Goal: Entertainment & Leisure: Browse casually

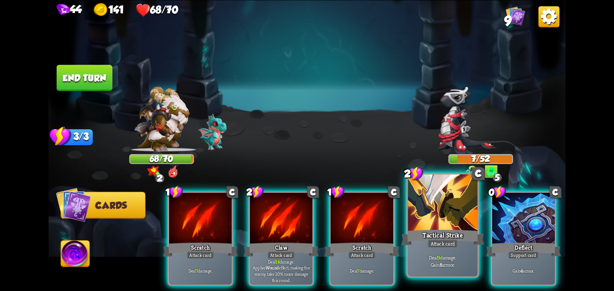
click at [437, 228] on div "Tactical Strike" at bounding box center [442, 237] width 83 height 18
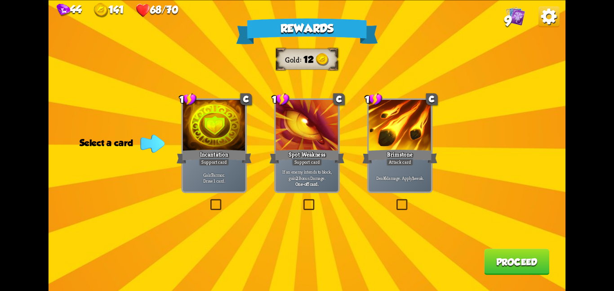
click at [393, 146] on div at bounding box center [399, 126] width 62 height 53
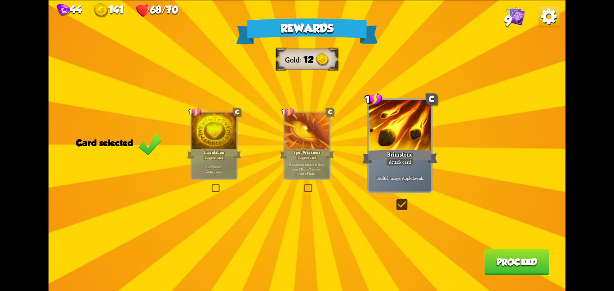
click at [511, 260] on button "Proceed" at bounding box center [516, 261] width 65 height 26
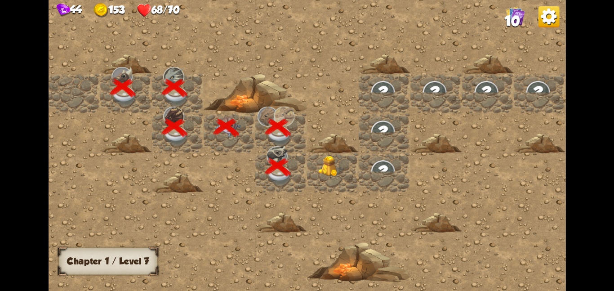
click at [340, 161] on img at bounding box center [331, 165] width 26 height 21
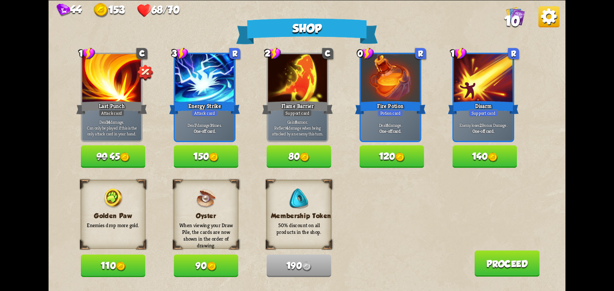
click at [118, 252] on div "Golden Paw Enemies drop more gold. 110" at bounding box center [113, 228] width 65 height 97
click at [115, 261] on button "110" at bounding box center [113, 265] width 65 height 22
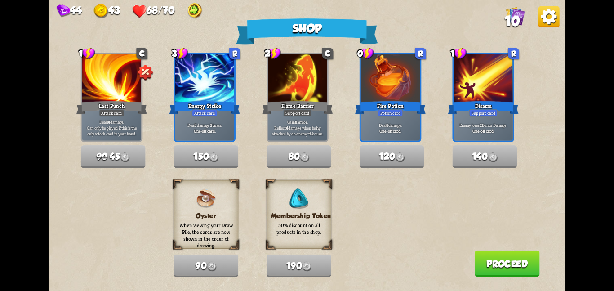
click at [484, 259] on button "Proceed" at bounding box center [506, 263] width 65 height 26
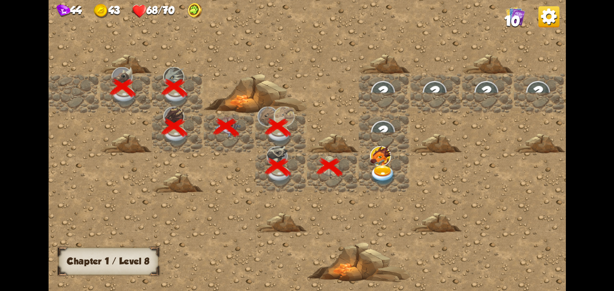
click at [373, 165] on img at bounding box center [383, 175] width 26 height 20
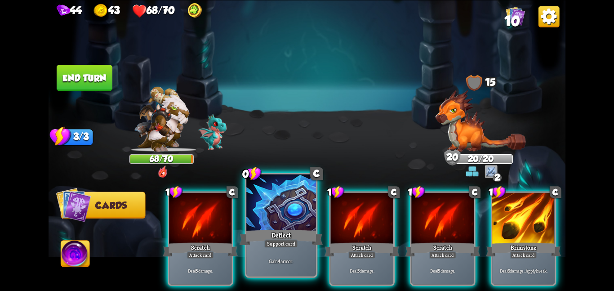
click at [288, 209] on div at bounding box center [281, 203] width 70 height 58
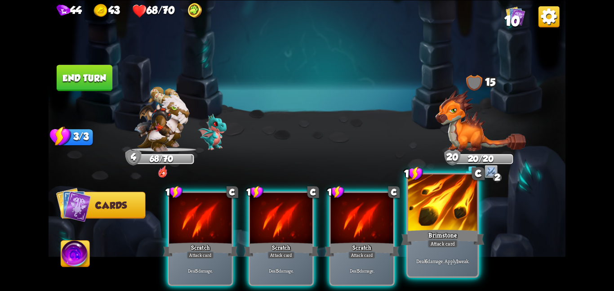
click at [455, 222] on div at bounding box center [443, 203] width 70 height 58
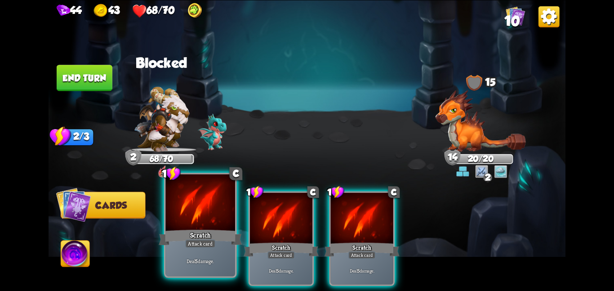
click at [198, 206] on div at bounding box center [200, 203] width 70 height 58
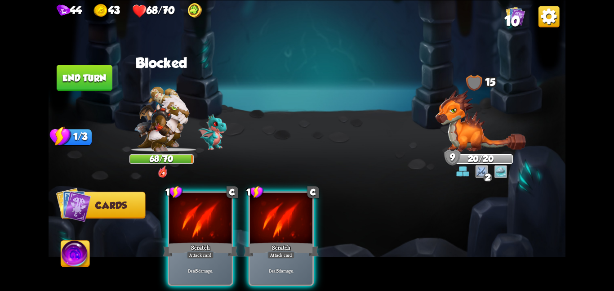
click at [94, 75] on button "End turn" at bounding box center [85, 78] width 56 height 26
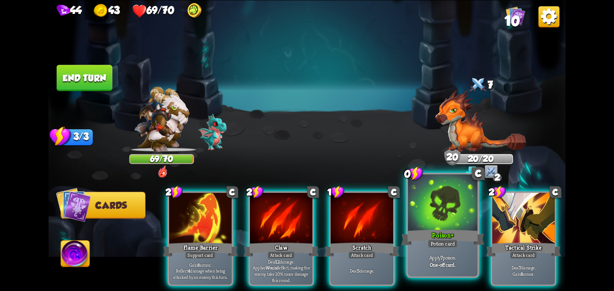
click at [445, 236] on div "Poison +" at bounding box center [442, 237] width 83 height 18
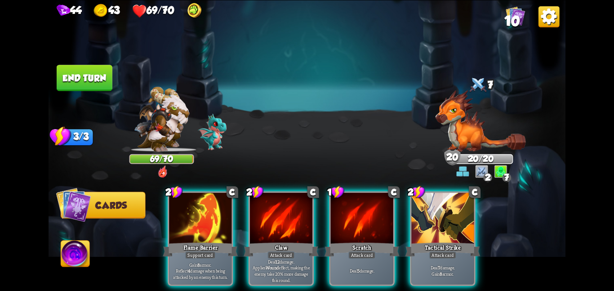
click at [445, 241] on div "Tactical Strike" at bounding box center [442, 249] width 75 height 17
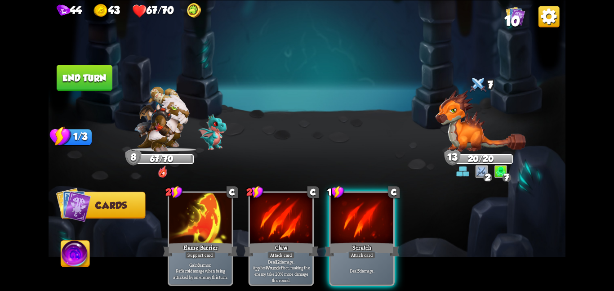
click at [99, 76] on button "End turn" at bounding box center [85, 78] width 56 height 26
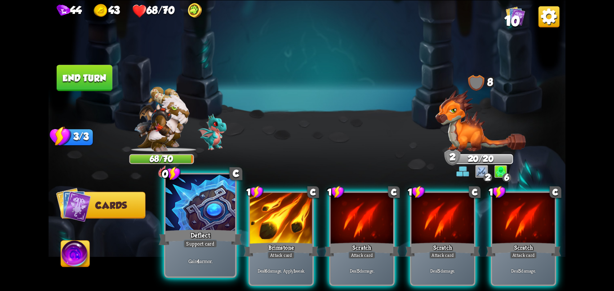
click at [194, 231] on div "Deflect" at bounding box center [200, 237] width 83 height 18
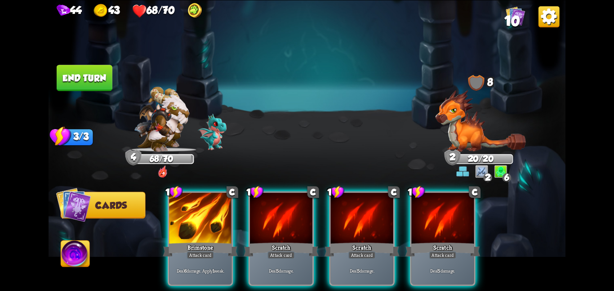
click at [194, 241] on div "Brimstone" at bounding box center [200, 249] width 75 height 17
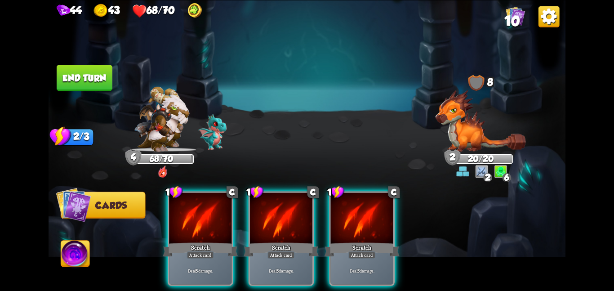
click at [194, 241] on div "Scratch" at bounding box center [200, 249] width 75 height 17
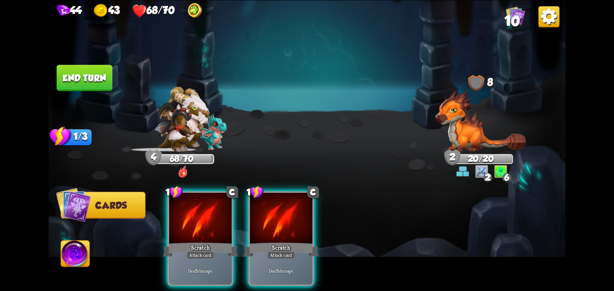
click at [194, 241] on div "Scratch" at bounding box center [200, 249] width 75 height 17
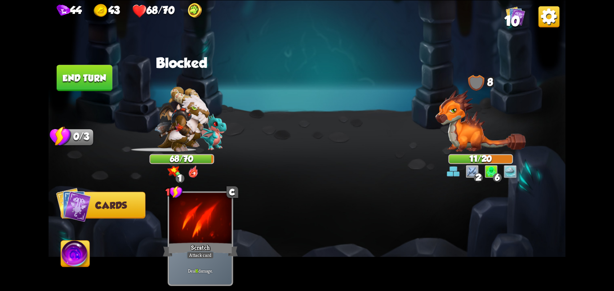
click at [105, 75] on button "End turn" at bounding box center [84, 77] width 57 height 27
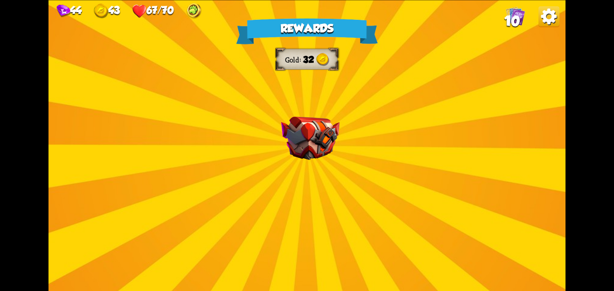
click at [330, 109] on div "Rewards Gold 32 Select a card 1 C Bane Attack card Deal 7 damage. If the enemy …" at bounding box center [307, 145] width 517 height 291
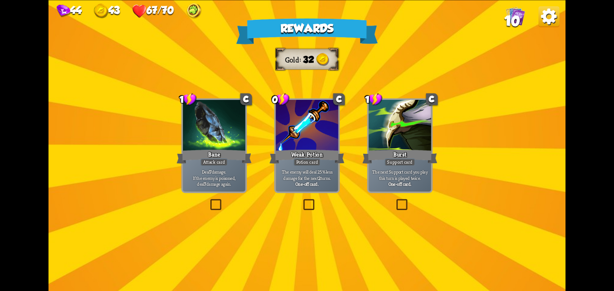
click at [242, 130] on div at bounding box center [214, 126] width 62 height 53
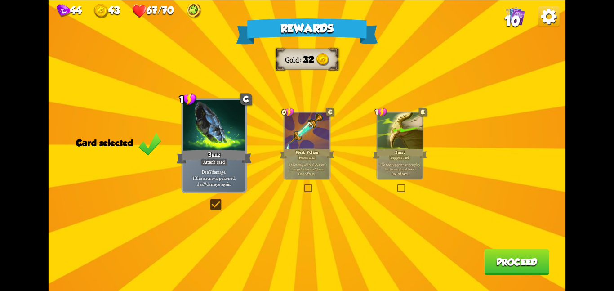
click at [513, 268] on button "Proceed" at bounding box center [516, 261] width 65 height 26
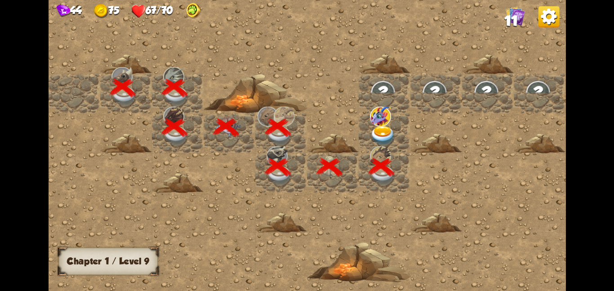
click at [379, 129] on img at bounding box center [383, 135] width 26 height 20
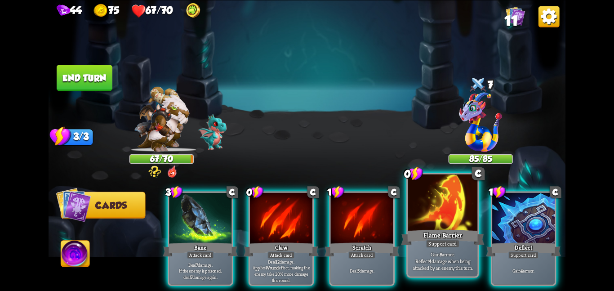
click at [410, 197] on div at bounding box center [443, 203] width 70 height 58
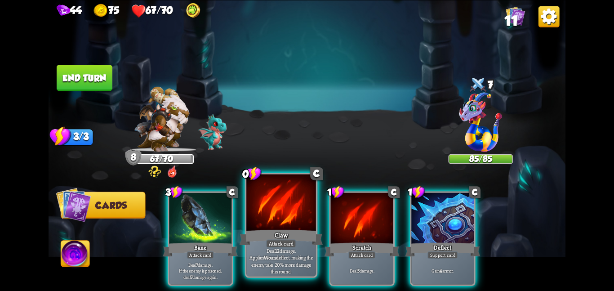
click at [262, 235] on div "Claw" at bounding box center [280, 237] width 83 height 18
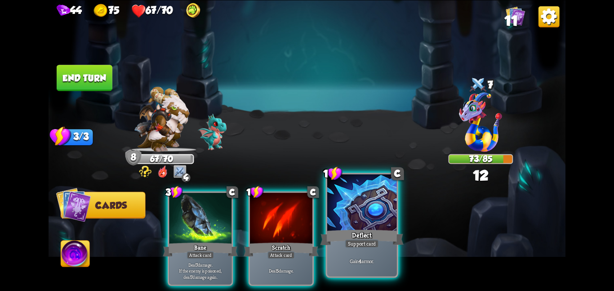
click at [350, 213] on div at bounding box center [362, 203] width 70 height 58
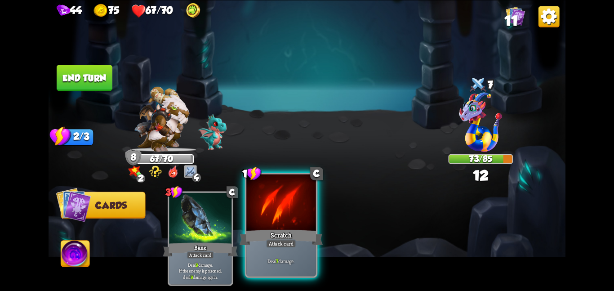
click at [283, 220] on div at bounding box center [281, 203] width 70 height 58
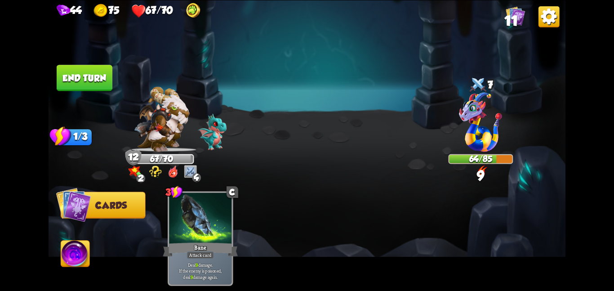
click at [96, 85] on button "End turn" at bounding box center [85, 78] width 56 height 26
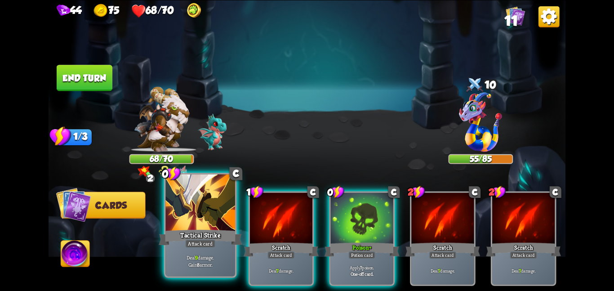
click at [200, 204] on div at bounding box center [200, 203] width 70 height 58
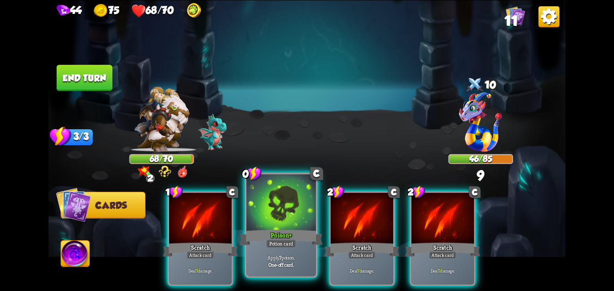
click at [257, 209] on div at bounding box center [281, 203] width 70 height 58
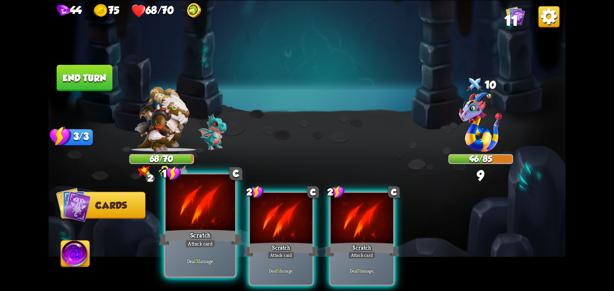
click at [196, 240] on div "Attack card" at bounding box center [200, 243] width 30 height 9
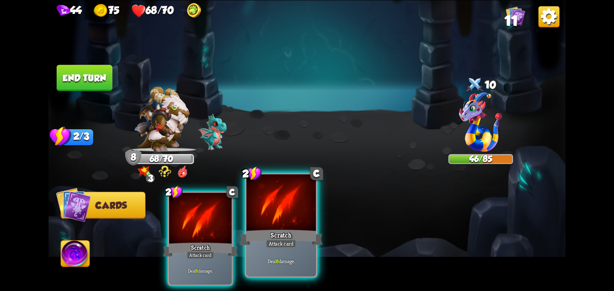
click at [276, 230] on div "Scratch" at bounding box center [280, 237] width 83 height 18
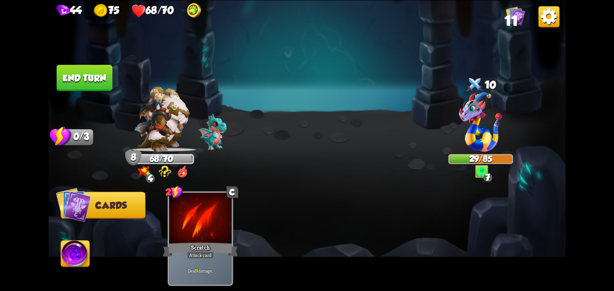
click at [90, 76] on button "End turn" at bounding box center [85, 78] width 56 height 26
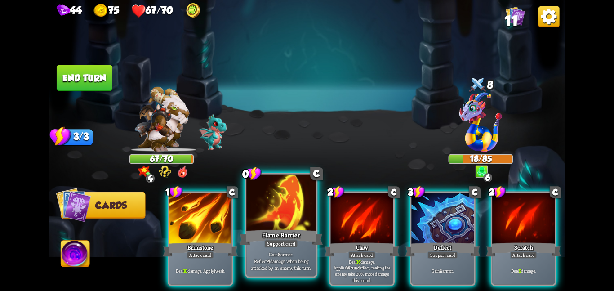
click at [281, 220] on div at bounding box center [281, 203] width 70 height 58
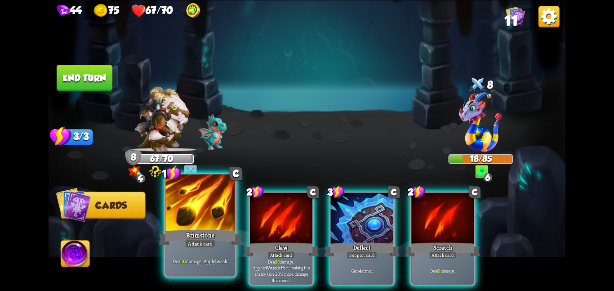
click at [204, 222] on div at bounding box center [200, 203] width 70 height 58
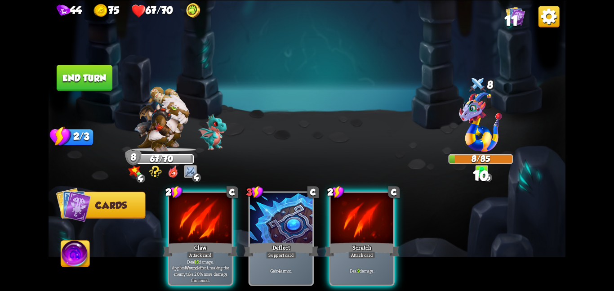
click at [92, 67] on button "End turn" at bounding box center [85, 78] width 56 height 26
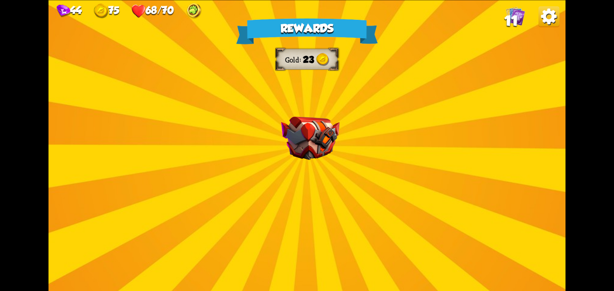
click at [334, 199] on div "Rewards Gold 23 Select a card 1 C Rage Support card Whenever you deal direct da…" at bounding box center [307, 145] width 517 height 291
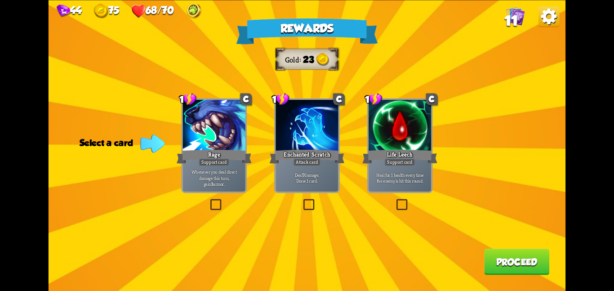
click at [413, 101] on div at bounding box center [399, 126] width 62 height 53
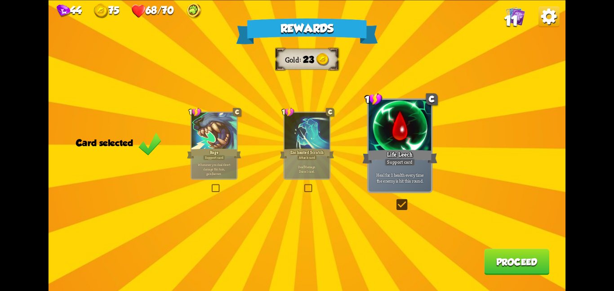
click at [521, 264] on button "Proceed" at bounding box center [516, 261] width 65 height 26
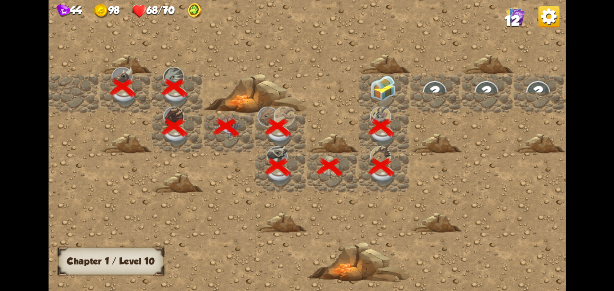
click at [408, 99] on div at bounding box center [385, 93] width 52 height 40
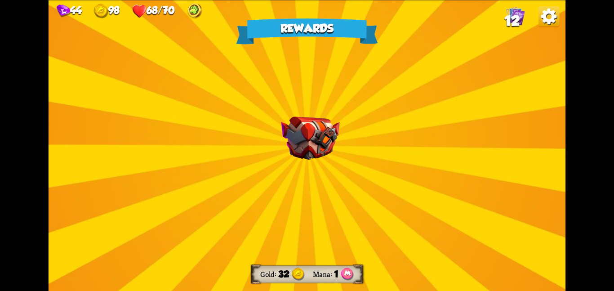
click at [351, 172] on div "Rewards Gold 32 Mana 1 Select a card 2 R Infernal Roar Support card Add a rando…" at bounding box center [307, 145] width 517 height 291
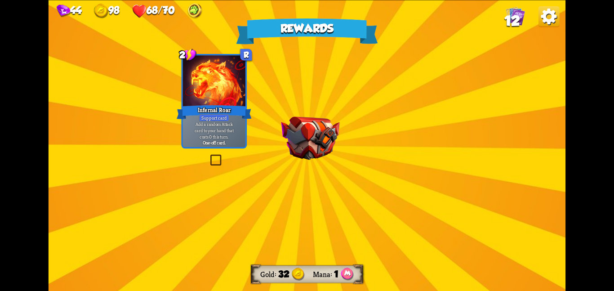
click at [330, 122] on img at bounding box center [310, 138] width 58 height 44
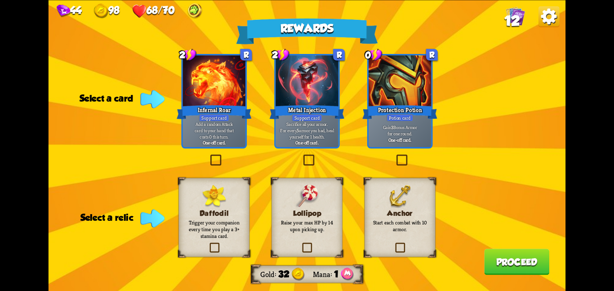
click at [327, 232] on div "Lollipop Raise your max HP by 14 upon picking up." at bounding box center [306, 216] width 71 height 79
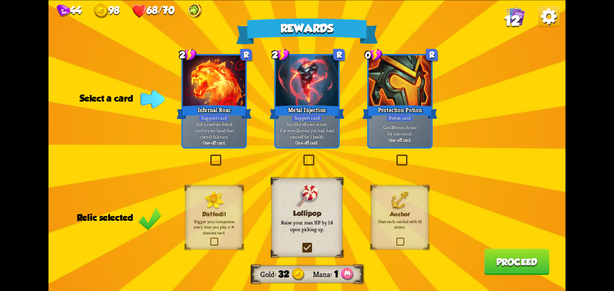
click at [383, 209] on div "Anchor Start each combat with 10 armor." at bounding box center [400, 217] width 58 height 64
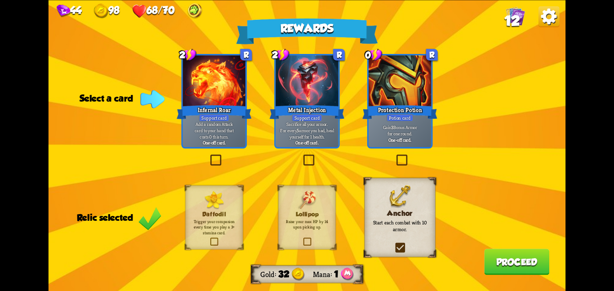
click at [386, 90] on div at bounding box center [399, 81] width 62 height 53
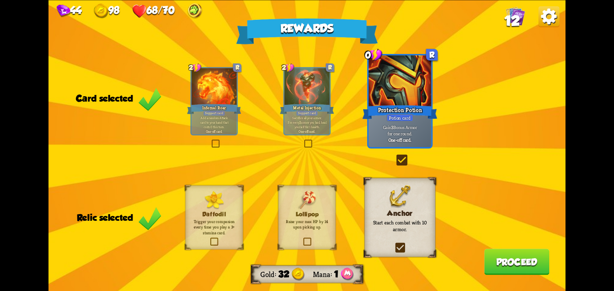
click at [504, 266] on button "Proceed" at bounding box center [516, 261] width 65 height 26
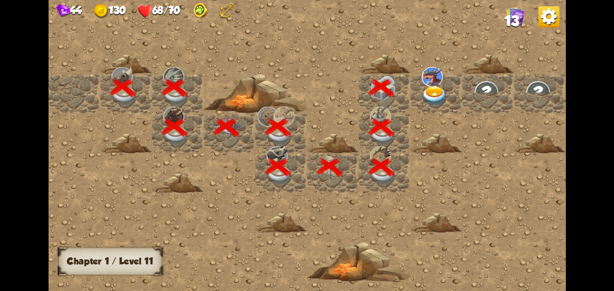
scroll to position [0, 173]
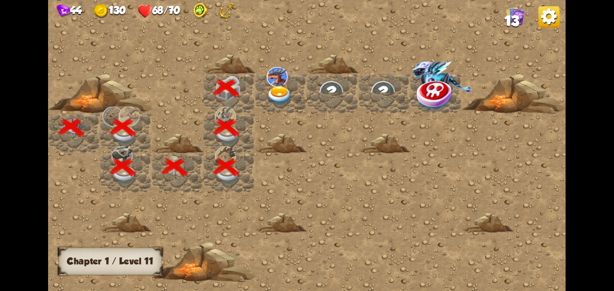
click at [286, 98] on img at bounding box center [279, 95] width 26 height 20
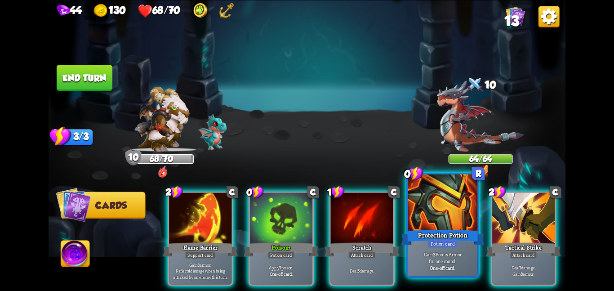
click at [458, 214] on div at bounding box center [443, 203] width 70 height 58
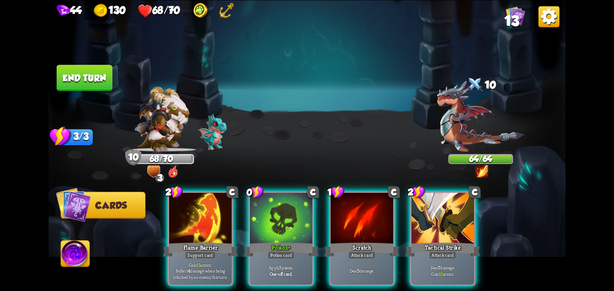
click at [458, 214] on div at bounding box center [442, 218] width 62 height 53
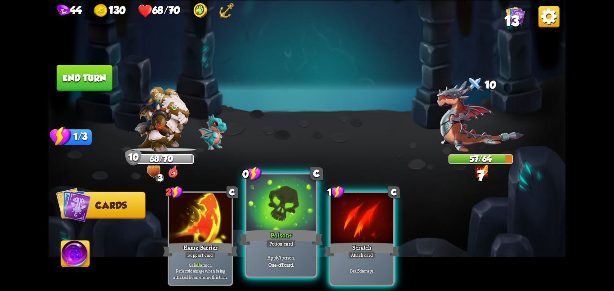
click at [298, 226] on div at bounding box center [281, 203] width 70 height 58
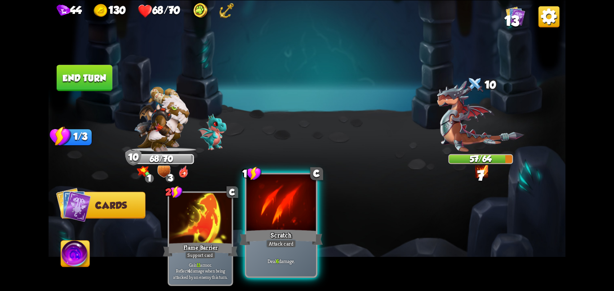
click at [291, 212] on div at bounding box center [281, 203] width 70 height 58
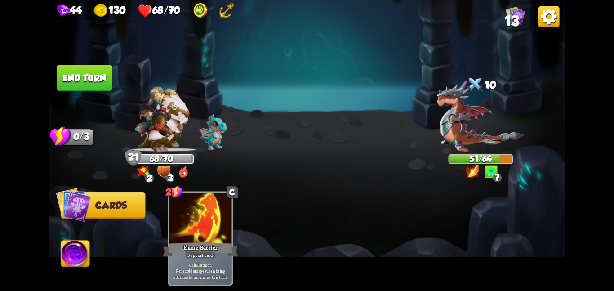
click at [82, 77] on button "End turn" at bounding box center [85, 78] width 56 height 26
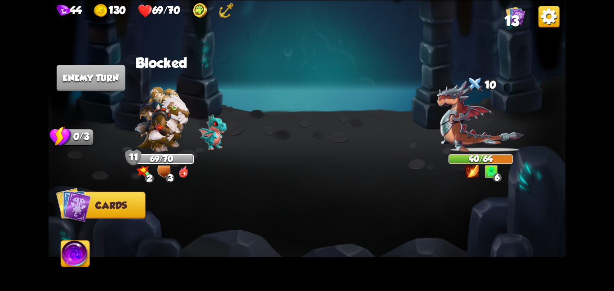
click at [167, 128] on img at bounding box center [161, 118] width 55 height 65
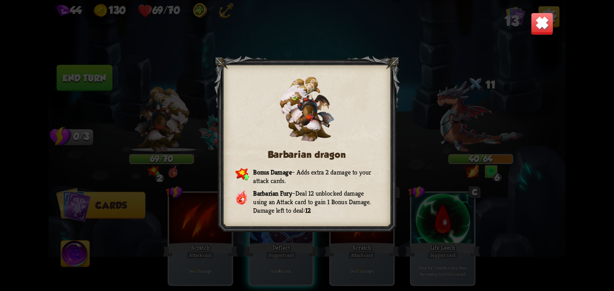
click at [531, 19] on img at bounding box center [542, 23] width 22 height 22
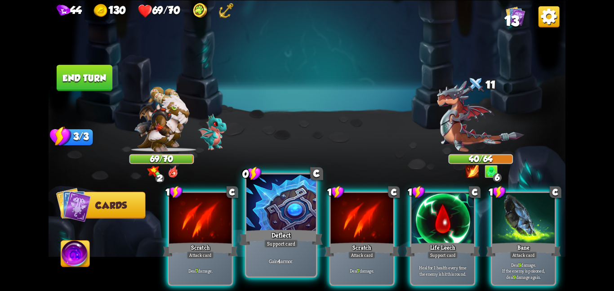
click at [304, 234] on div "Deflect" at bounding box center [280, 237] width 83 height 18
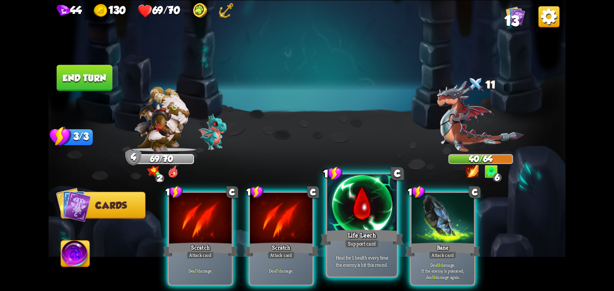
click at [350, 234] on div "Life Leech" at bounding box center [361, 237] width 83 height 18
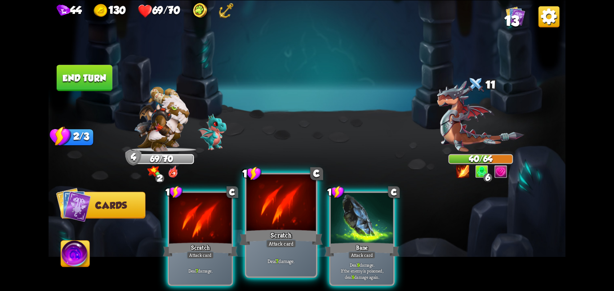
click at [265, 238] on div "Scratch" at bounding box center [280, 237] width 83 height 18
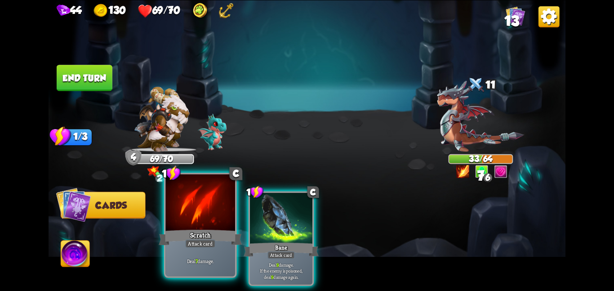
click at [211, 228] on div "Scratch" at bounding box center [200, 237] width 83 height 18
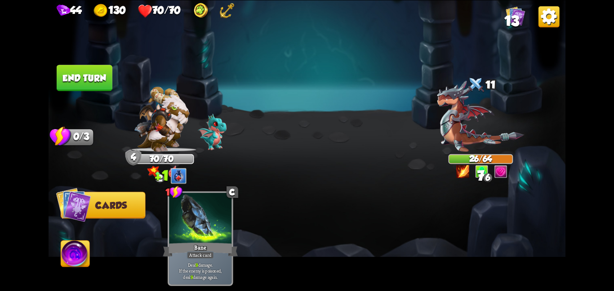
click at [95, 76] on button "End turn" at bounding box center [85, 78] width 56 height 26
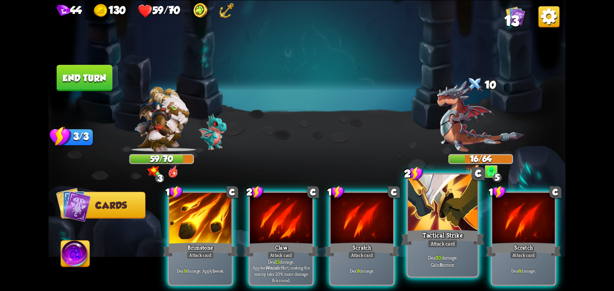
click at [415, 242] on div "Tactical Strike" at bounding box center [442, 237] width 83 height 18
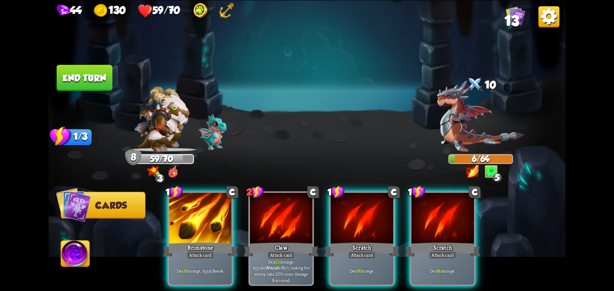
click at [72, 68] on button "End turn" at bounding box center [85, 78] width 56 height 26
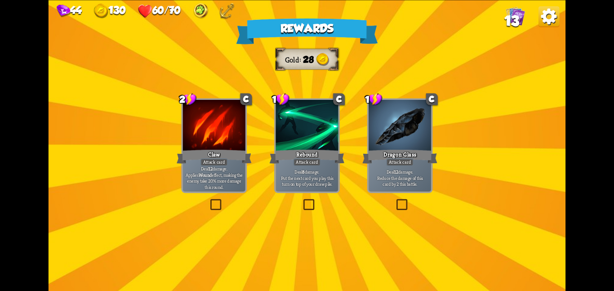
click at [416, 160] on div "Dragon Glass" at bounding box center [399, 156] width 75 height 17
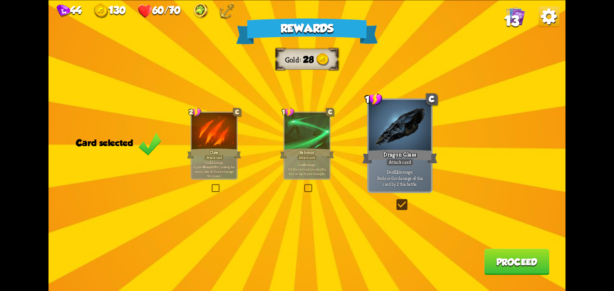
click at [528, 267] on button "Proceed" at bounding box center [516, 261] width 65 height 26
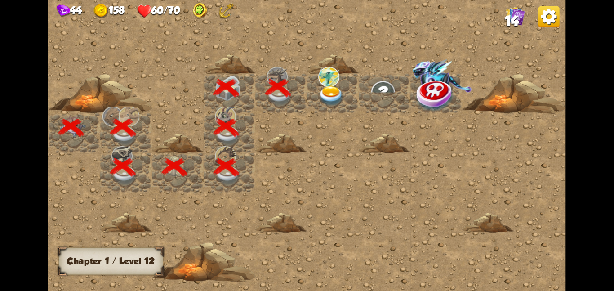
click at [333, 101] on img at bounding box center [331, 95] width 26 height 20
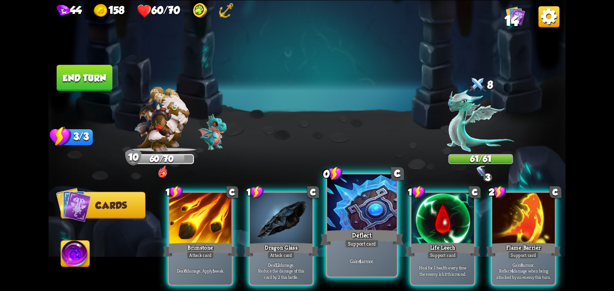
click at [371, 227] on div at bounding box center [362, 203] width 70 height 58
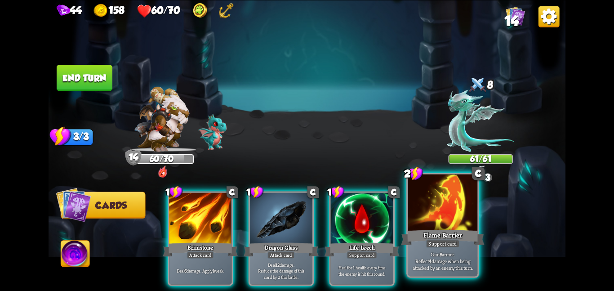
click at [451, 224] on div at bounding box center [443, 203] width 70 height 58
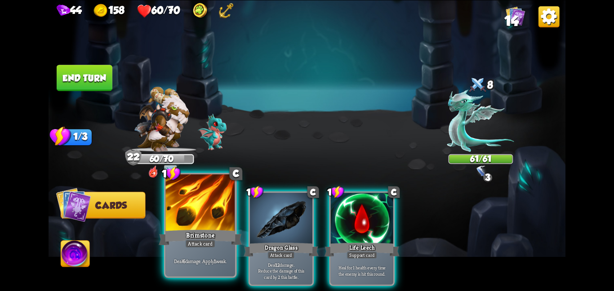
click at [198, 204] on div at bounding box center [200, 203] width 70 height 58
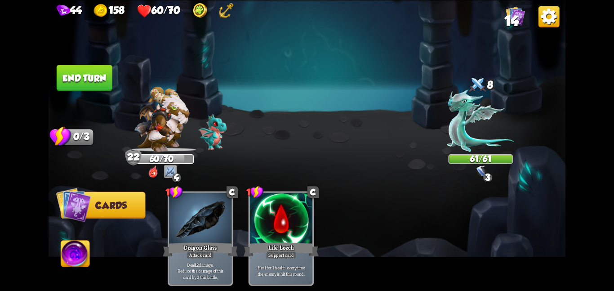
click at [198, 204] on div at bounding box center [200, 218] width 62 height 53
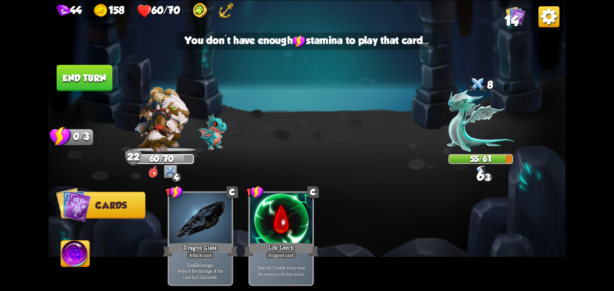
click at [82, 83] on button "End turn" at bounding box center [85, 78] width 56 height 26
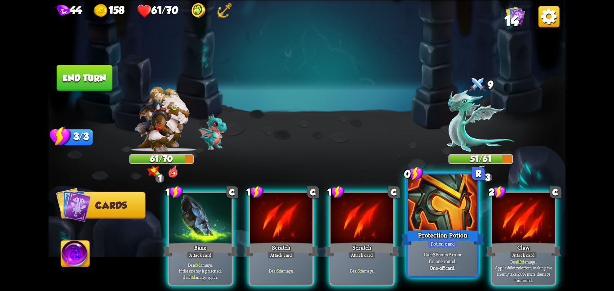
click at [448, 210] on div at bounding box center [443, 203] width 70 height 58
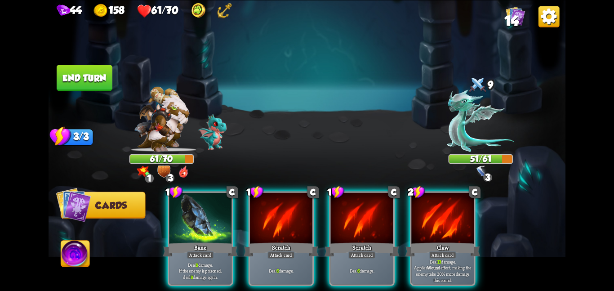
click at [448, 210] on div at bounding box center [442, 218] width 62 height 53
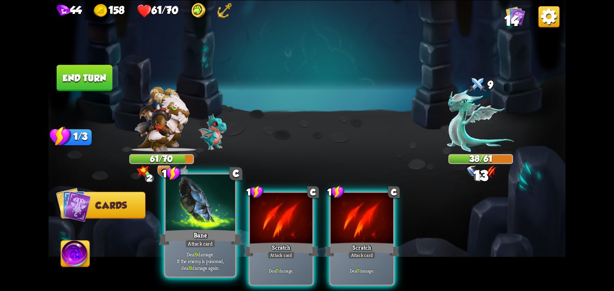
click at [191, 221] on div at bounding box center [200, 203] width 70 height 58
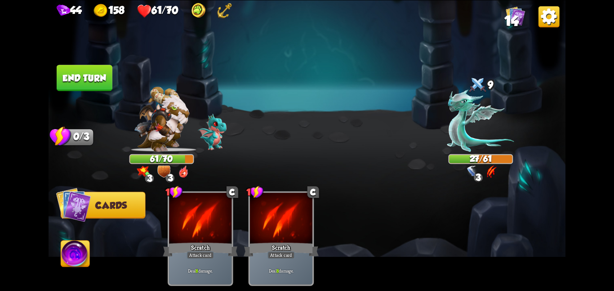
click at [73, 66] on button "End turn" at bounding box center [84, 77] width 57 height 27
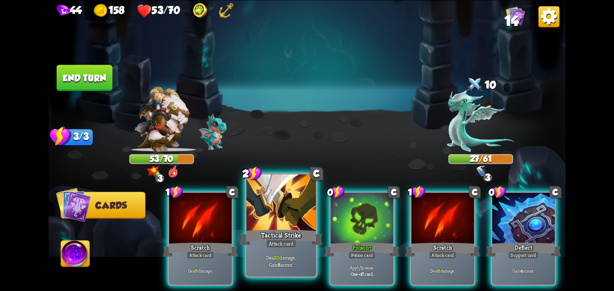
click at [264, 245] on div "Tactical Strike" at bounding box center [280, 237] width 83 height 18
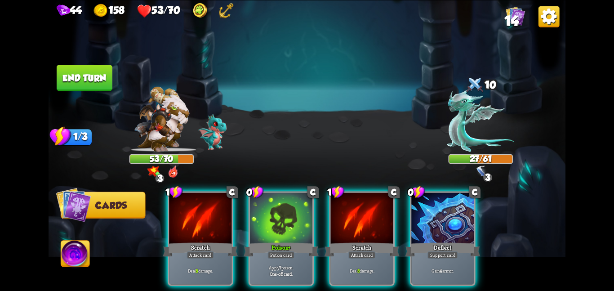
click at [264, 245] on div "Poison +" at bounding box center [281, 249] width 75 height 17
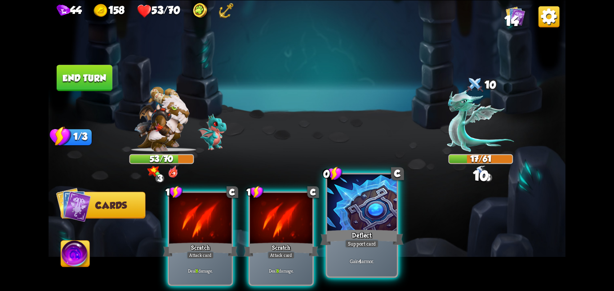
click at [359, 212] on div at bounding box center [362, 203] width 70 height 58
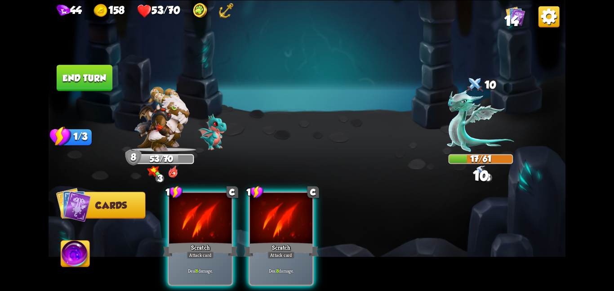
click at [339, 216] on div "1 C Scratch Attack card Deal 8 damage. 1 C Scratch Attack card Deal 8 damage." at bounding box center [358, 225] width 413 height 129
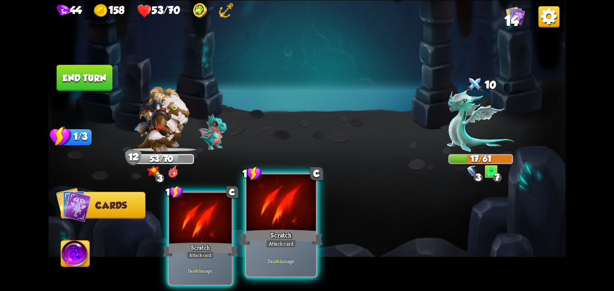
click at [292, 223] on div at bounding box center [281, 203] width 70 height 58
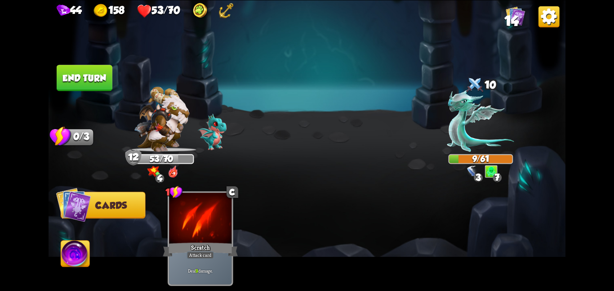
click at [65, 76] on button "End turn" at bounding box center [85, 78] width 56 height 26
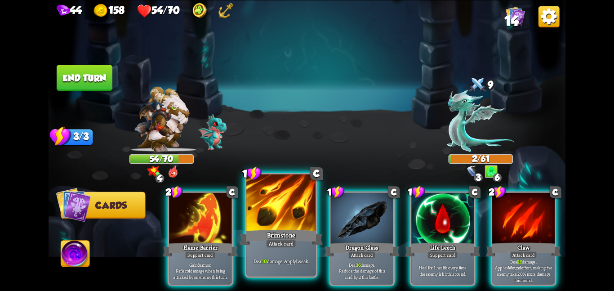
click at [280, 223] on div at bounding box center [281, 203] width 70 height 58
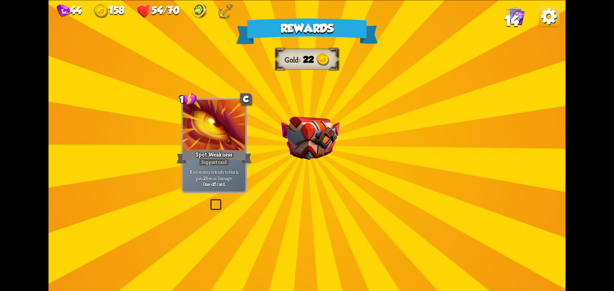
click at [261, 137] on div "Rewards Gold 22 Select a card 1 C Spot Weakness Support card If an enemy intend…" at bounding box center [307, 145] width 517 height 291
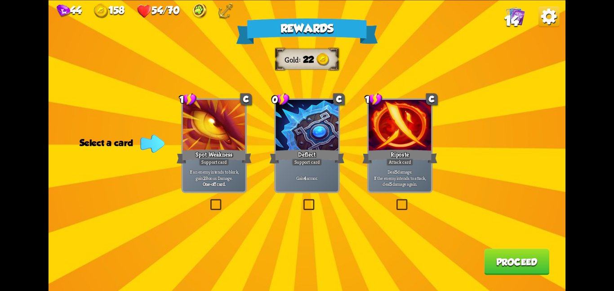
click at [310, 155] on div "Deflect" at bounding box center [307, 156] width 75 height 17
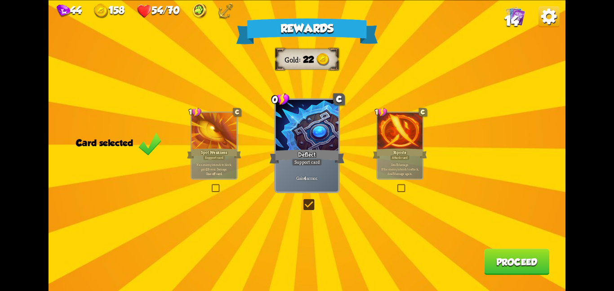
click at [540, 265] on button "Proceed" at bounding box center [516, 261] width 65 height 26
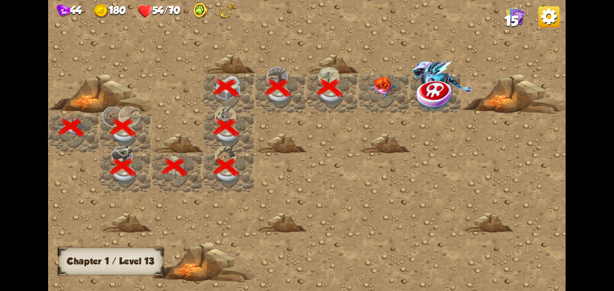
click at [373, 83] on img at bounding box center [383, 87] width 26 height 22
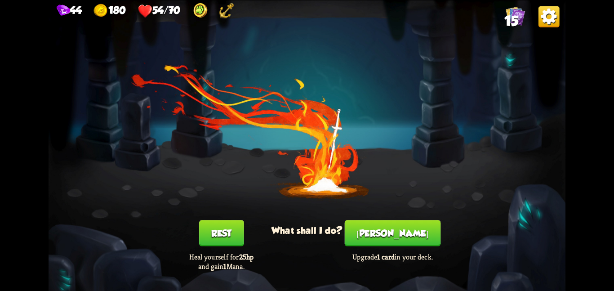
click at [373, 235] on button "Smith" at bounding box center [393, 233] width 96 height 26
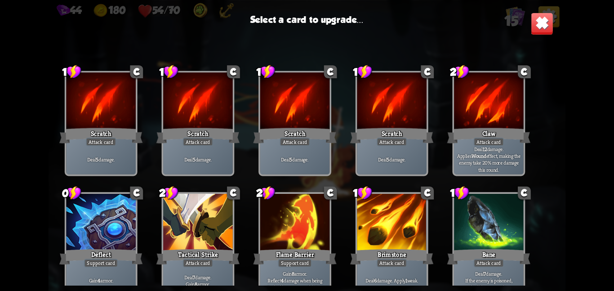
scroll to position [148, 0]
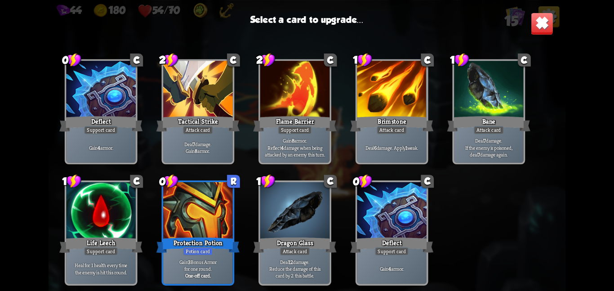
click at [93, 226] on div at bounding box center [101, 211] width 70 height 58
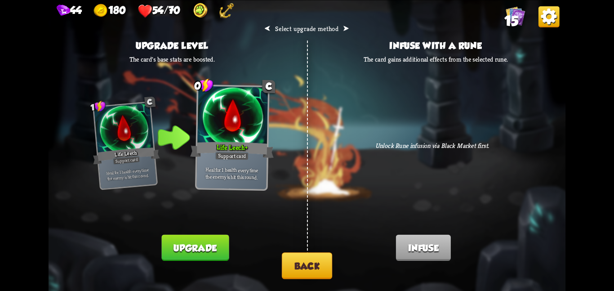
click at [185, 242] on button "Upgrade" at bounding box center [195, 247] width 67 height 26
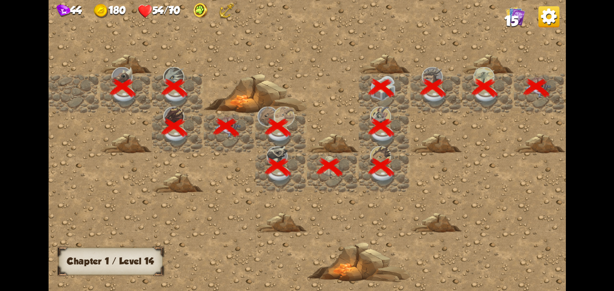
scroll to position [0, 173]
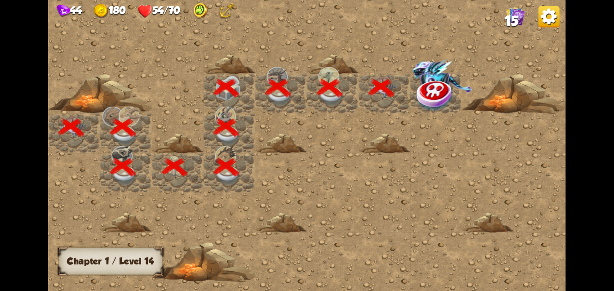
click at [429, 97] on img at bounding box center [435, 95] width 39 height 34
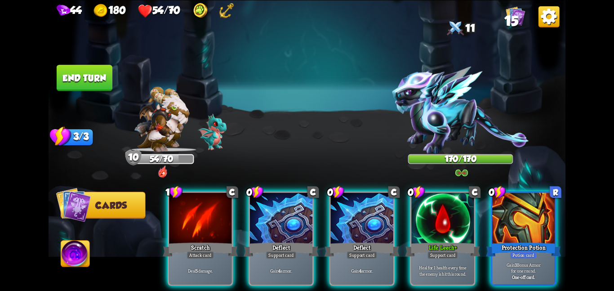
click at [236, 234] on div "1 C Scratch Attack card Deal 5 damage. 0 C Deflect Support card Gain 4 armor. 0…" at bounding box center [358, 225] width 413 height 129
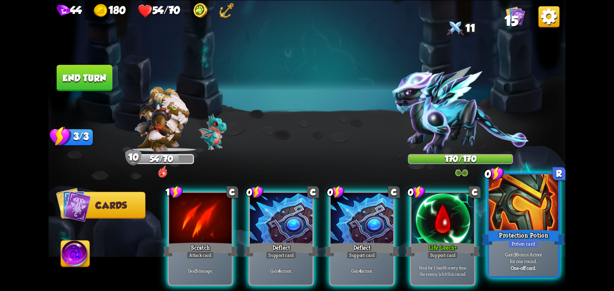
click at [523, 222] on div at bounding box center [523, 203] width 70 height 58
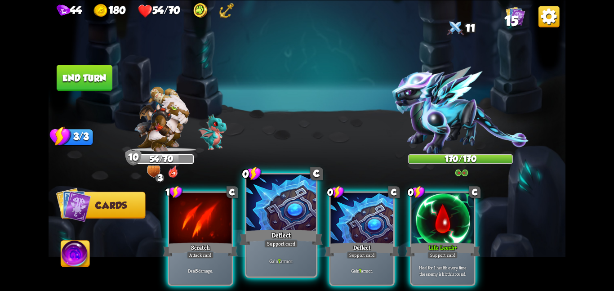
click at [271, 231] on div "Deflect" at bounding box center [280, 237] width 83 height 18
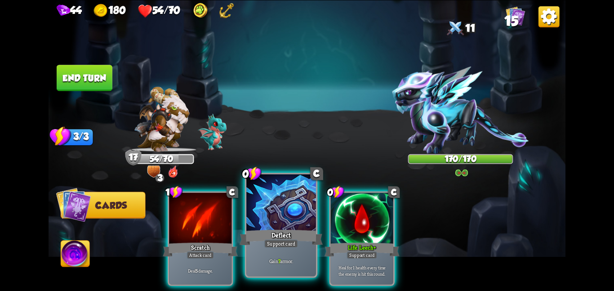
click at [271, 231] on div "Deflect" at bounding box center [280, 237] width 83 height 18
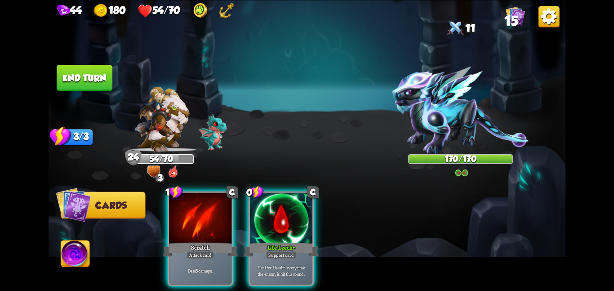
click at [271, 241] on div "Life Leech +" at bounding box center [281, 249] width 75 height 17
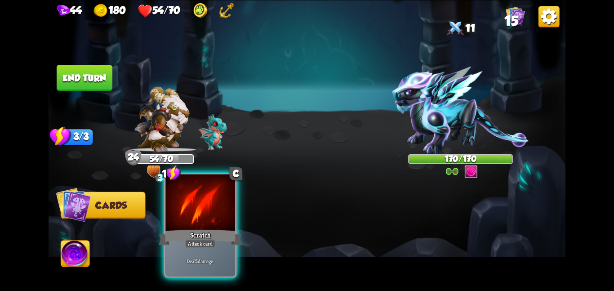
click at [204, 234] on div "Scratch" at bounding box center [200, 237] width 83 height 18
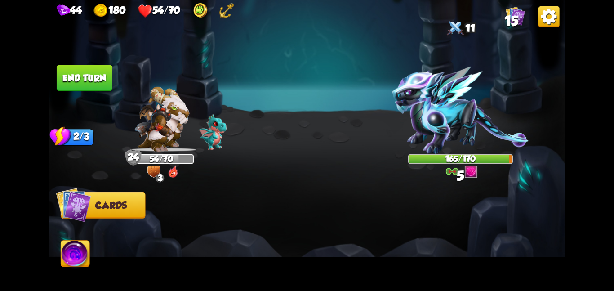
click at [87, 82] on button "End turn" at bounding box center [85, 78] width 56 height 26
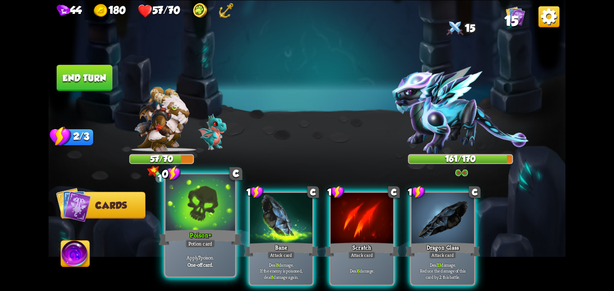
click at [210, 199] on div at bounding box center [200, 203] width 70 height 58
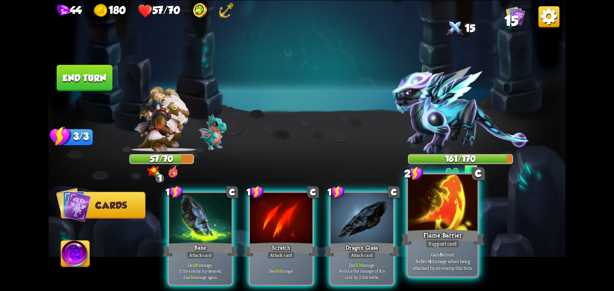
click at [433, 207] on div at bounding box center [443, 203] width 70 height 58
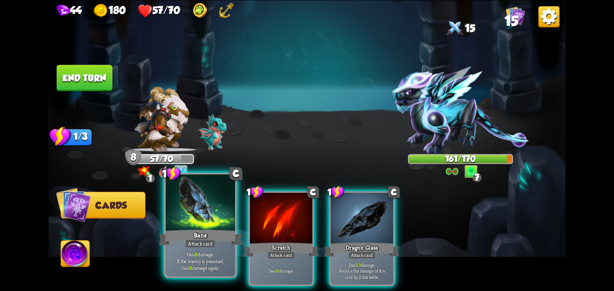
click at [207, 208] on div at bounding box center [200, 203] width 70 height 58
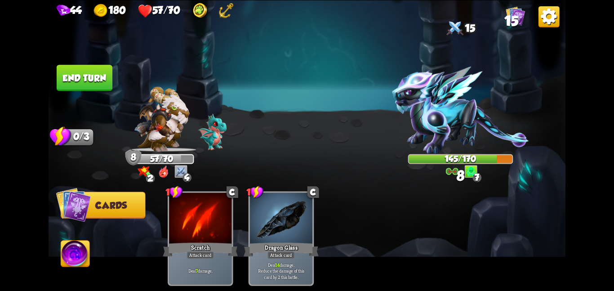
click at [97, 77] on button "End turn" at bounding box center [85, 78] width 56 height 26
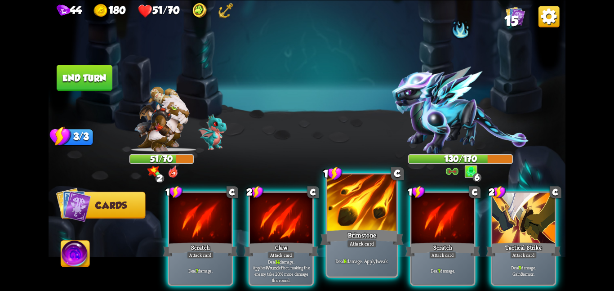
click at [363, 222] on div at bounding box center [362, 203] width 70 height 58
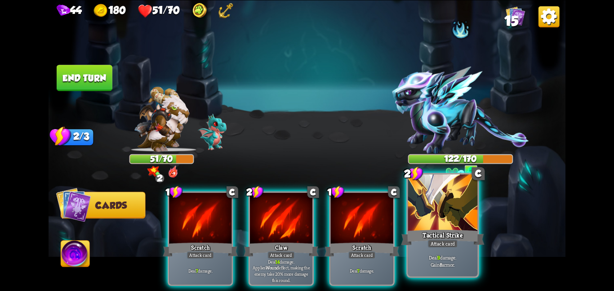
click at [424, 231] on div "Tactical Strike" at bounding box center [442, 237] width 83 height 18
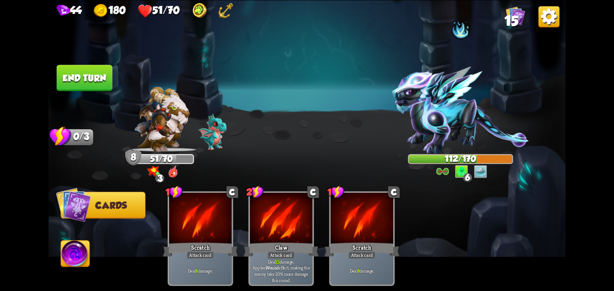
click at [96, 75] on button "End turn" at bounding box center [85, 78] width 56 height 26
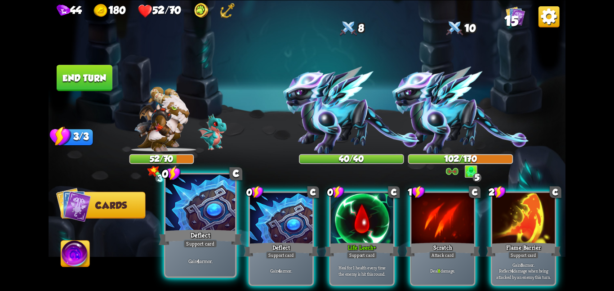
click at [208, 238] on div "Deflect" at bounding box center [200, 237] width 83 height 18
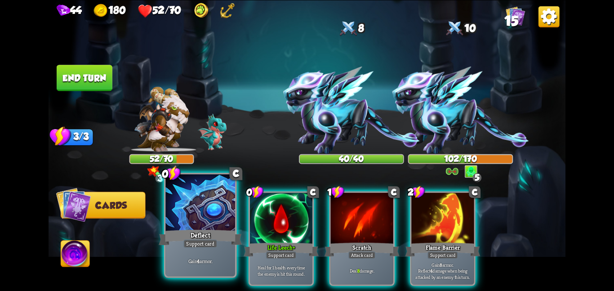
click at [208, 238] on div "Deflect" at bounding box center [200, 237] width 83 height 18
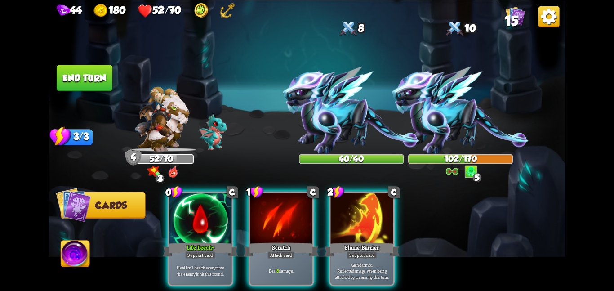
click at [208, 241] on div "Life Leech +" at bounding box center [200, 249] width 75 height 17
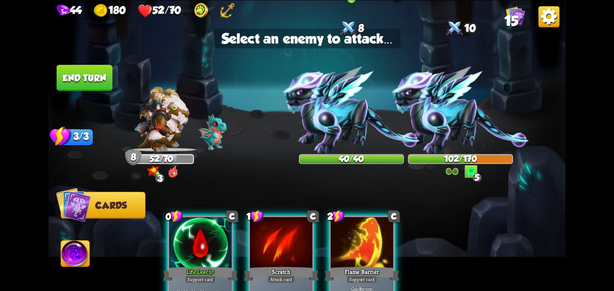
click at [307, 132] on img at bounding box center [351, 110] width 137 height 88
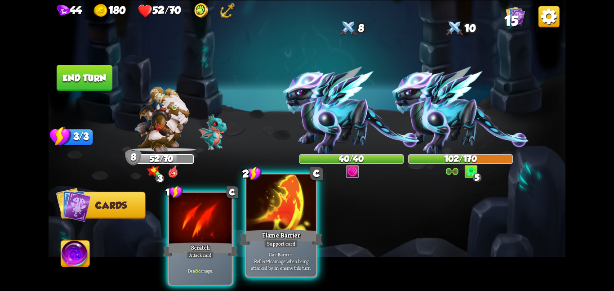
click at [290, 235] on div "Flame Barrier" at bounding box center [280, 237] width 83 height 18
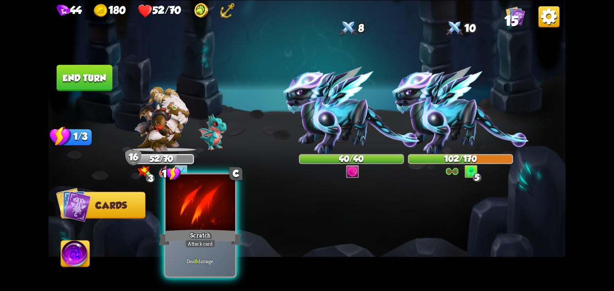
click at [214, 231] on div "Scratch" at bounding box center [200, 237] width 83 height 18
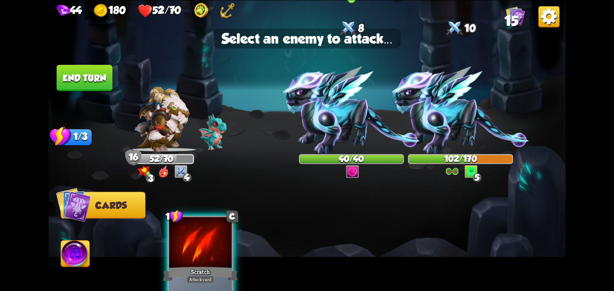
click at [340, 100] on img at bounding box center [351, 110] width 137 height 88
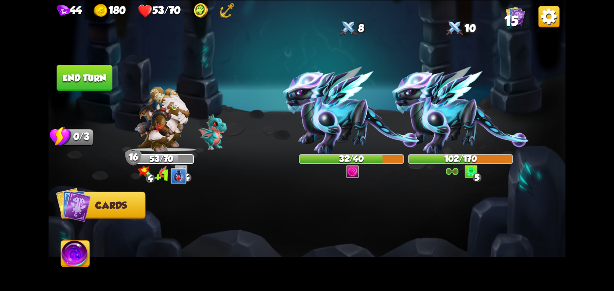
click at [92, 75] on button "End turn" at bounding box center [85, 78] width 56 height 26
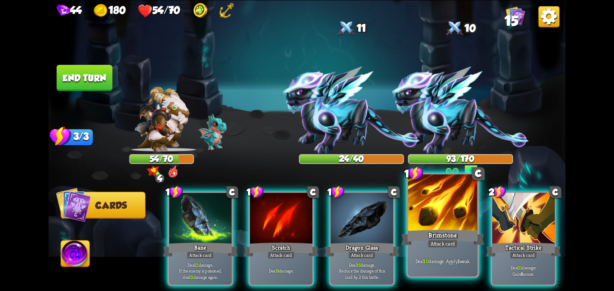
click at [470, 222] on div at bounding box center [443, 203] width 70 height 58
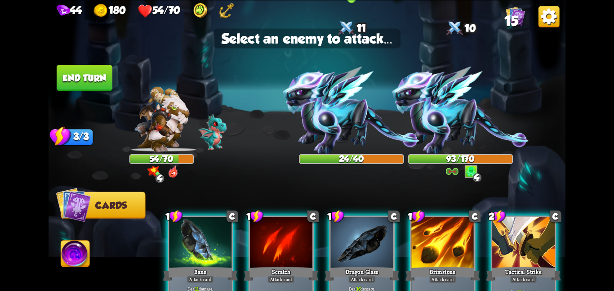
click at [344, 122] on img at bounding box center [351, 110] width 137 height 88
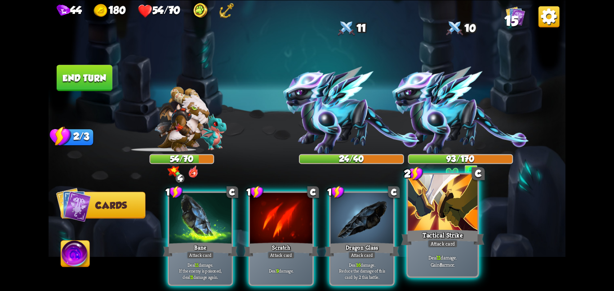
click at [410, 205] on div at bounding box center [443, 203] width 70 height 58
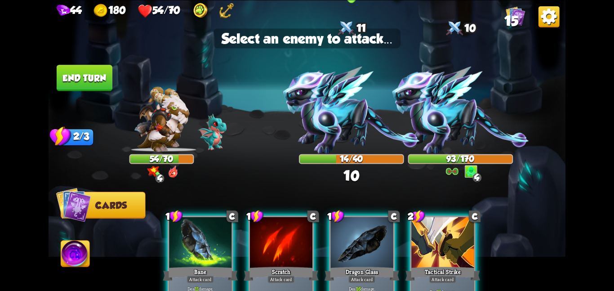
click at [287, 106] on img at bounding box center [351, 110] width 137 height 88
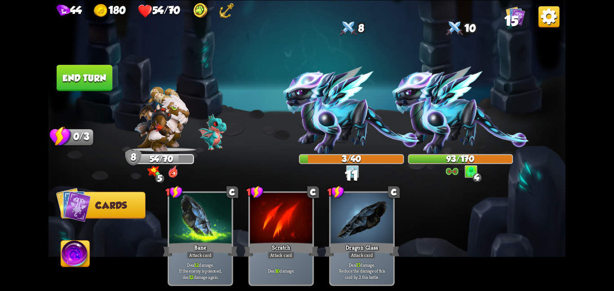
click at [72, 80] on button "End turn" at bounding box center [85, 78] width 56 height 26
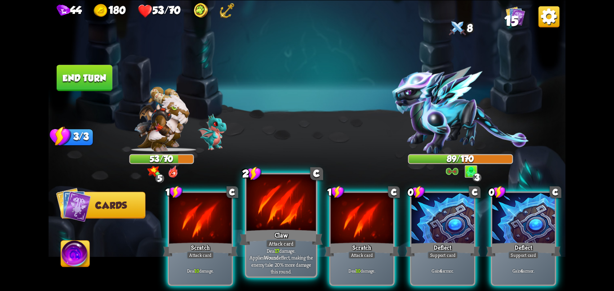
click at [296, 235] on div "Claw" at bounding box center [280, 237] width 83 height 18
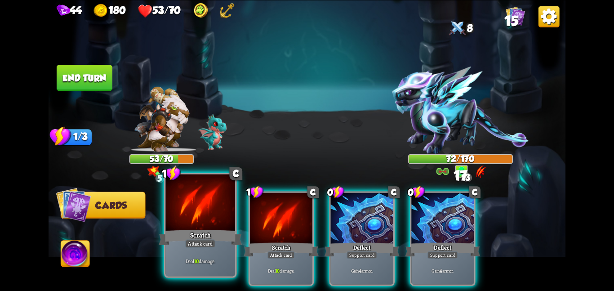
click at [204, 243] on div "Attack card" at bounding box center [200, 243] width 30 height 9
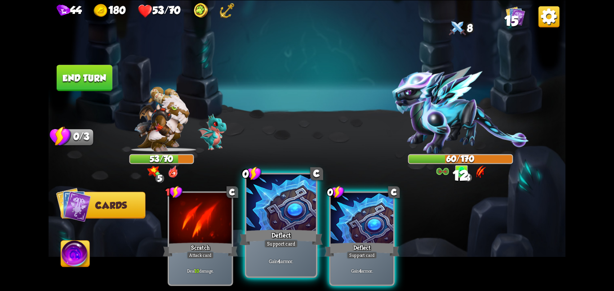
click at [275, 228] on div "Deflect" at bounding box center [280, 237] width 83 height 18
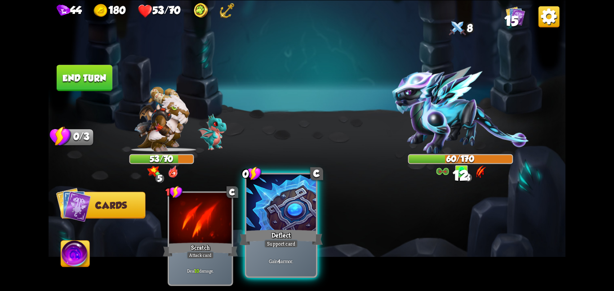
click at [275, 228] on div "Deflect" at bounding box center [280, 237] width 83 height 18
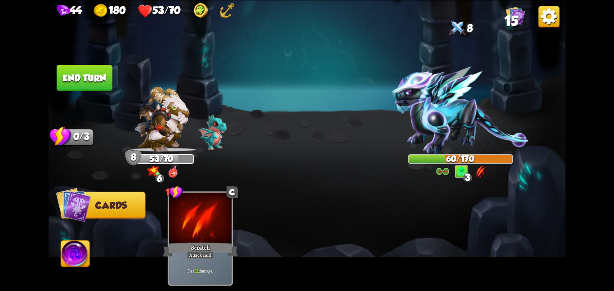
click at [94, 77] on button "End turn" at bounding box center [85, 78] width 56 height 26
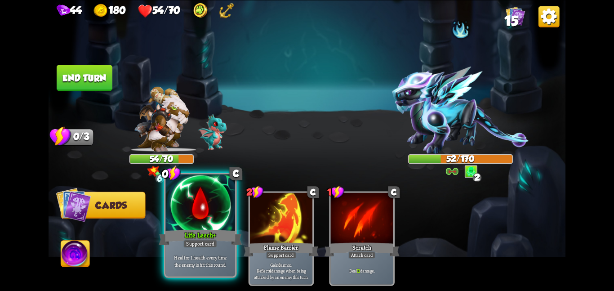
click at [193, 221] on div at bounding box center [200, 203] width 70 height 58
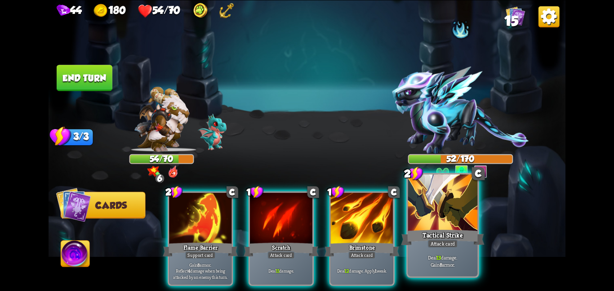
click at [434, 201] on div at bounding box center [443, 203] width 70 height 58
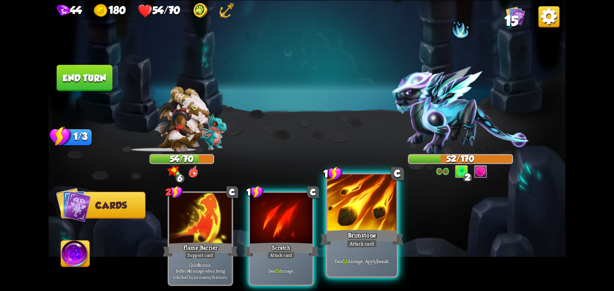
click at [366, 229] on div "Brimstone" at bounding box center [361, 237] width 83 height 18
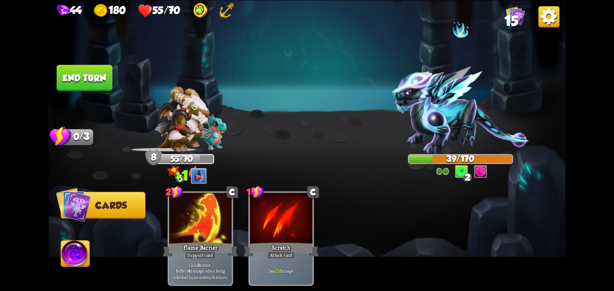
click at [70, 239] on img at bounding box center [307, 145] width 517 height 291
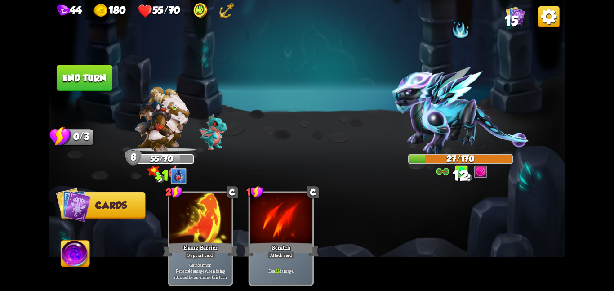
click at [73, 248] on img at bounding box center [75, 254] width 29 height 29
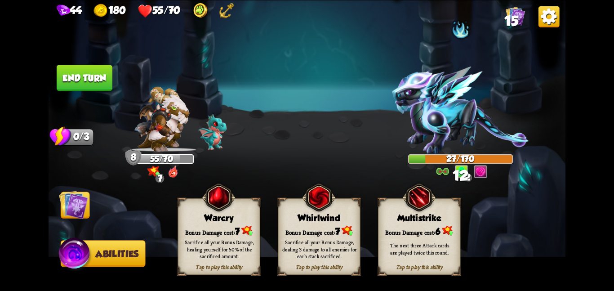
click at [319, 202] on img at bounding box center [318, 197] width 33 height 34
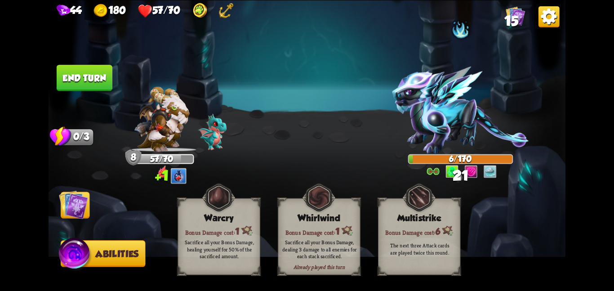
click at [86, 214] on img at bounding box center [73, 204] width 29 height 29
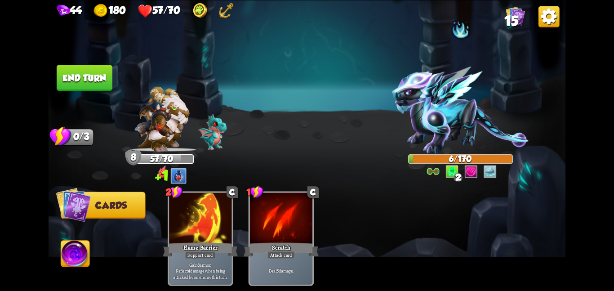
click at [74, 78] on button "End turn" at bounding box center [85, 78] width 56 height 26
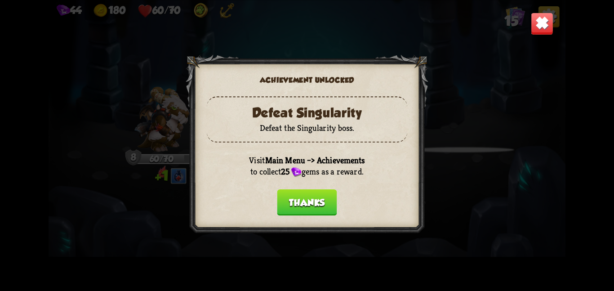
click at [308, 202] on button "Thanks" at bounding box center [307, 202] width 60 height 26
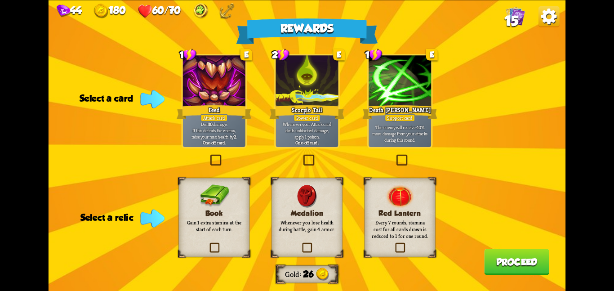
click at [228, 242] on div "Book Gain 1 extra stamina at the start of each turn." at bounding box center [213, 216] width 71 height 79
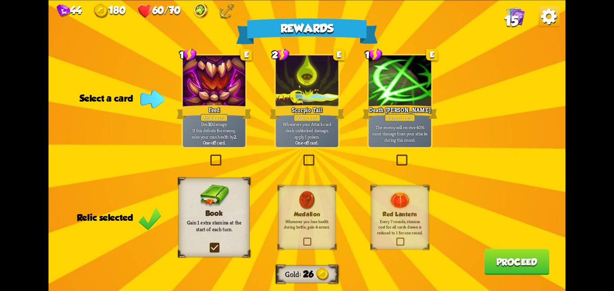
click at [385, 90] on div at bounding box center [399, 81] width 62 height 53
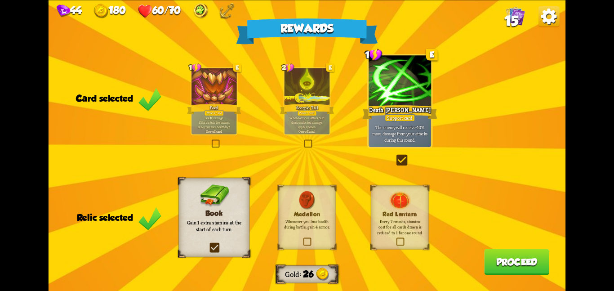
click at [512, 260] on button "Proceed" at bounding box center [516, 261] width 65 height 26
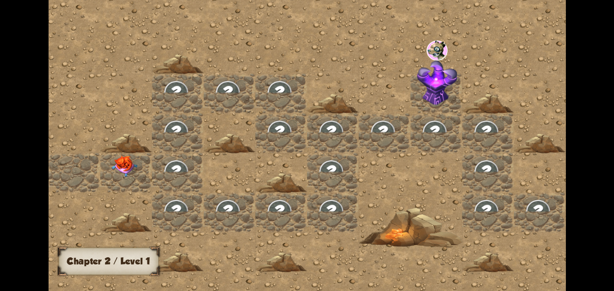
click at [147, 172] on div at bounding box center [126, 172] width 52 height 40
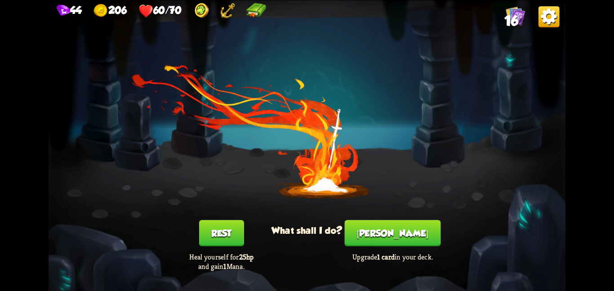
click at [407, 229] on button "Smith" at bounding box center [393, 233] width 96 height 26
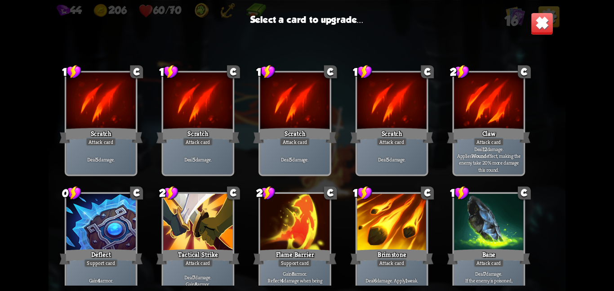
scroll to position [148, 0]
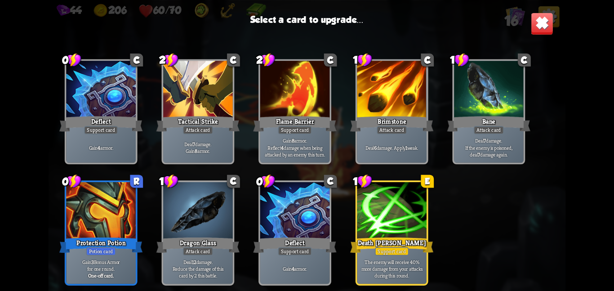
click at [357, 226] on div at bounding box center [392, 211] width 70 height 58
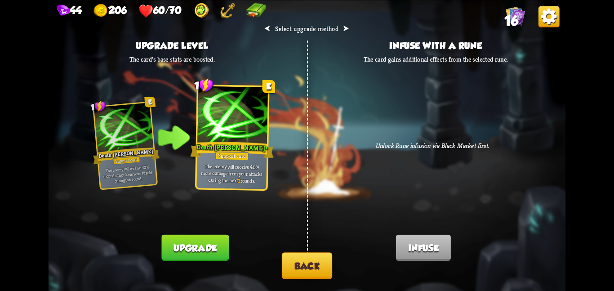
click at [213, 250] on button "Upgrade" at bounding box center [195, 247] width 67 height 26
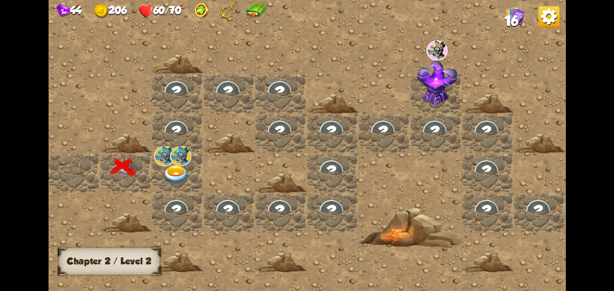
click at [281, 259] on div at bounding box center [281, 262] width 52 height 20
click at [186, 173] on img at bounding box center [176, 175] width 26 height 20
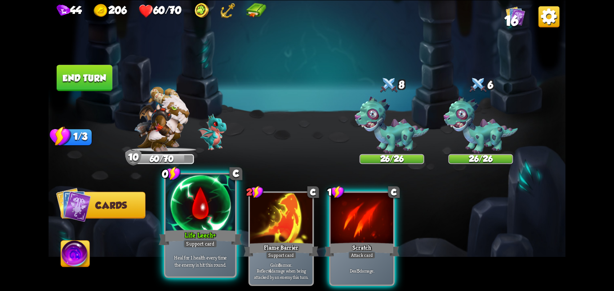
click at [195, 226] on div at bounding box center [200, 203] width 70 height 58
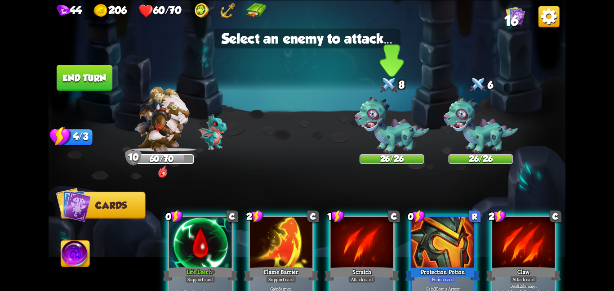
click at [360, 124] on img at bounding box center [391, 125] width 74 height 58
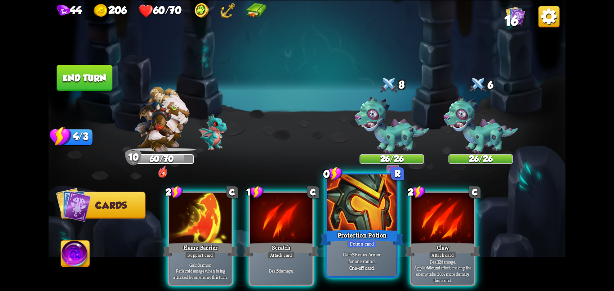
click at [361, 217] on div at bounding box center [362, 203] width 70 height 58
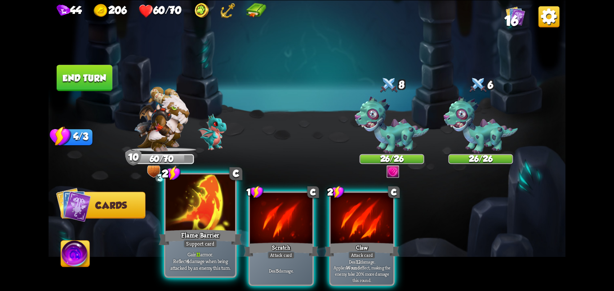
click at [212, 236] on div "Flame Barrier" at bounding box center [200, 237] width 83 height 18
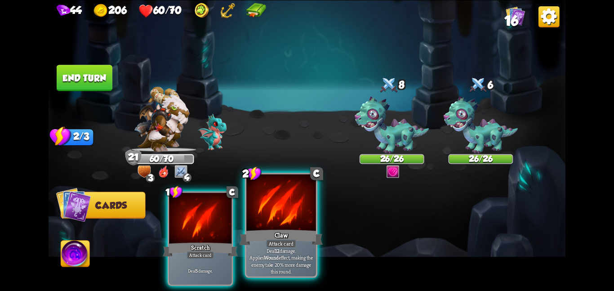
click at [276, 224] on div at bounding box center [281, 203] width 70 height 58
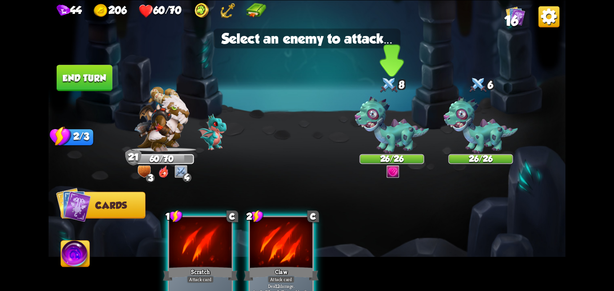
click at [381, 122] on img at bounding box center [391, 125] width 74 height 58
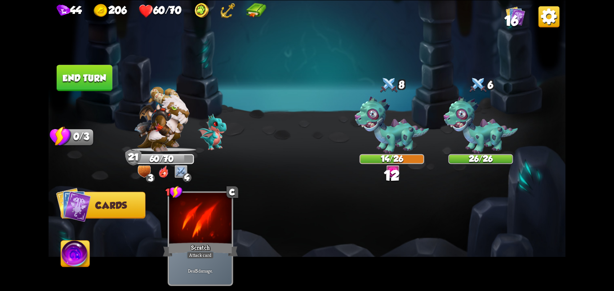
click at [109, 73] on button "End turn" at bounding box center [85, 78] width 56 height 26
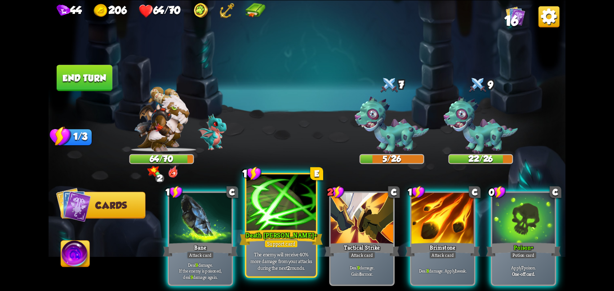
click at [259, 210] on div at bounding box center [281, 203] width 70 height 58
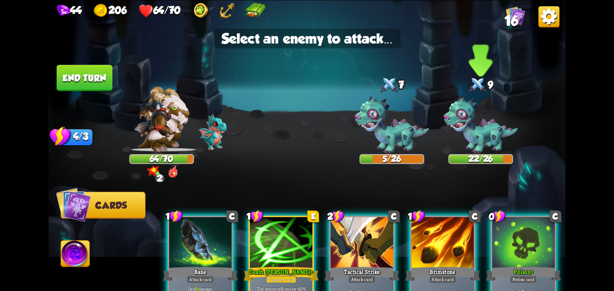
click at [471, 139] on img at bounding box center [480, 125] width 74 height 58
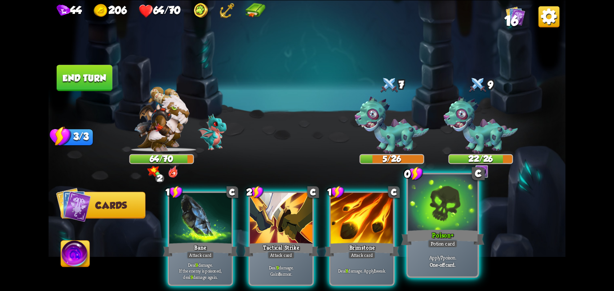
click at [474, 201] on div at bounding box center [443, 203] width 70 height 58
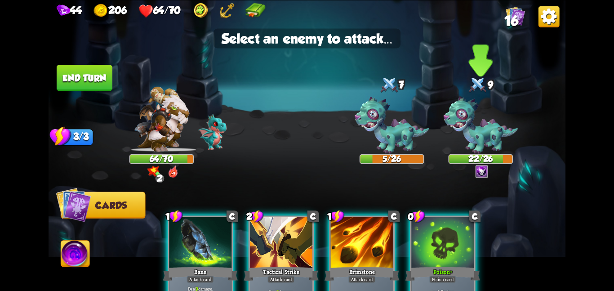
click at [486, 124] on img at bounding box center [480, 125] width 74 height 58
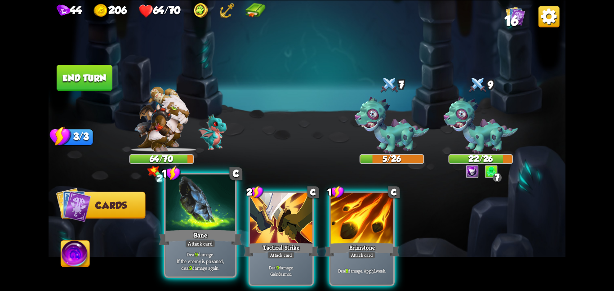
click at [200, 226] on div at bounding box center [200, 203] width 70 height 58
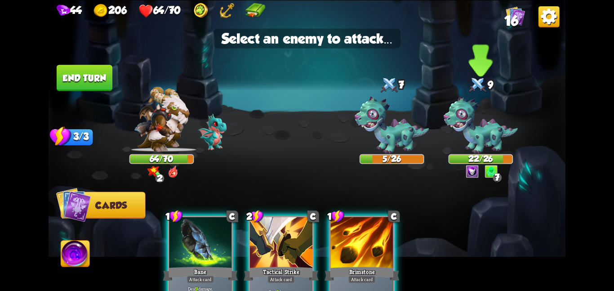
click at [460, 145] on img at bounding box center [480, 125] width 74 height 58
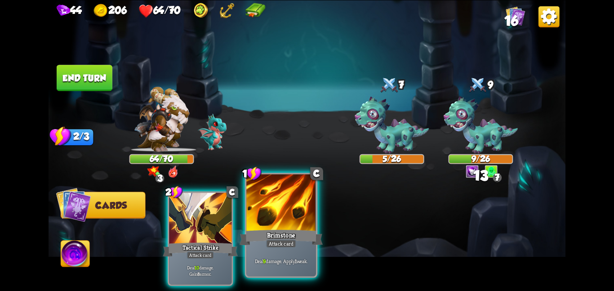
click at [266, 223] on div at bounding box center [281, 203] width 70 height 58
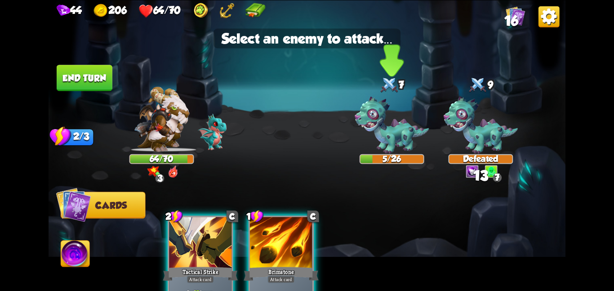
click at [366, 128] on img at bounding box center [391, 125] width 74 height 58
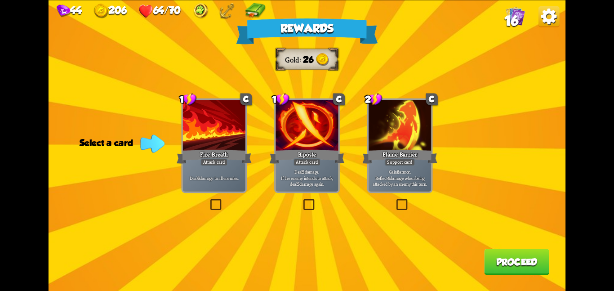
click at [327, 131] on div at bounding box center [306, 126] width 62 height 53
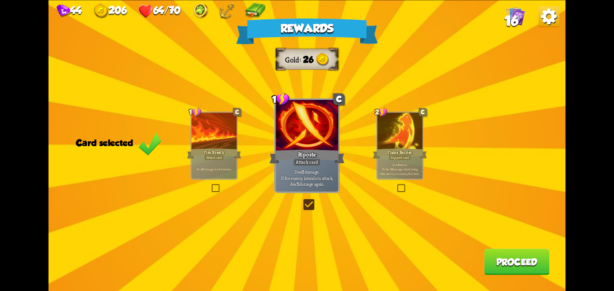
click at [525, 264] on button "Proceed" at bounding box center [516, 261] width 65 height 26
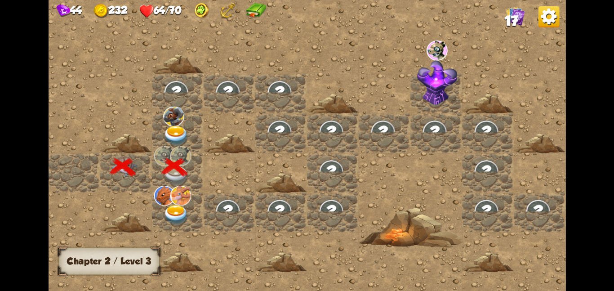
click at [190, 215] on div at bounding box center [178, 212] width 52 height 40
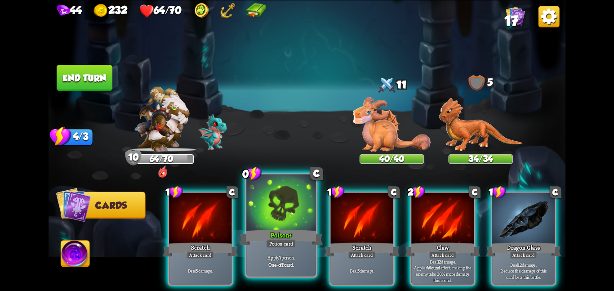
click at [254, 244] on div "Poison +" at bounding box center [280, 237] width 83 height 18
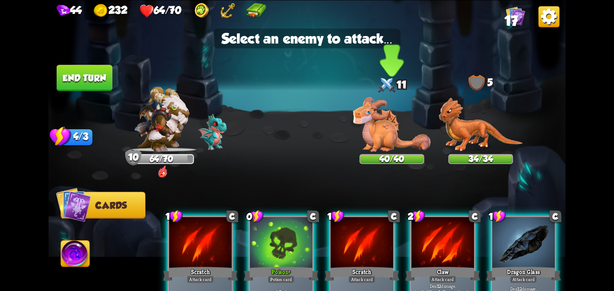
click at [380, 119] on img at bounding box center [392, 124] width 78 height 54
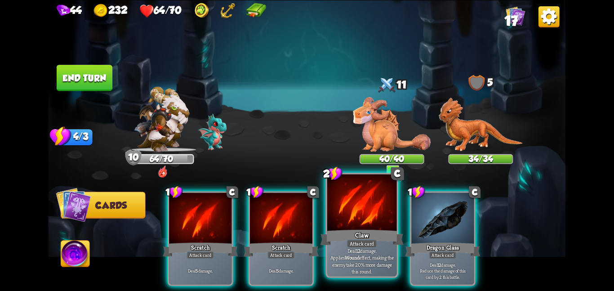
click at [384, 248] on div "Deal 12 damage. Applies Wound effect, making the enemy take 20% more damage thi…" at bounding box center [362, 260] width 70 height 30
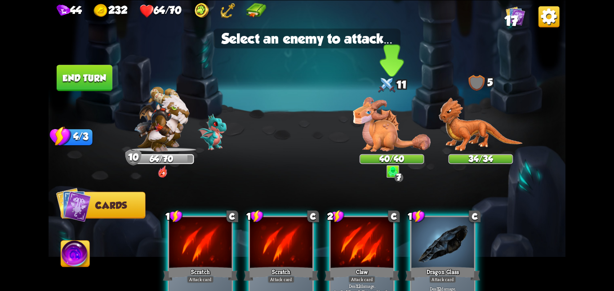
click at [397, 141] on img at bounding box center [392, 124] width 78 height 54
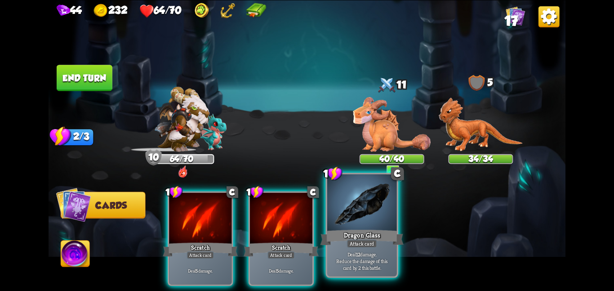
click at [363, 214] on div at bounding box center [362, 203] width 70 height 58
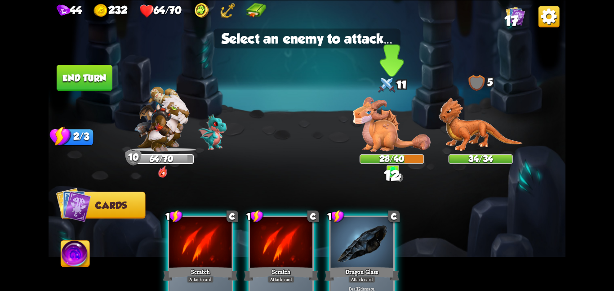
click at [392, 126] on img at bounding box center [392, 124] width 78 height 54
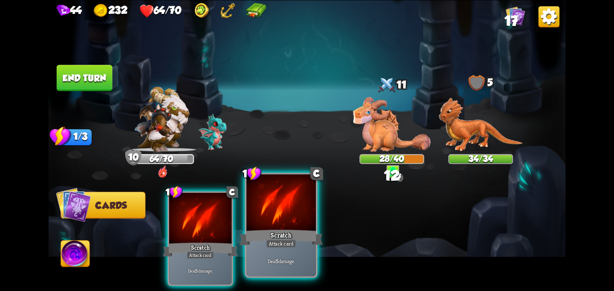
click at [256, 269] on div "Deal 5 damage." at bounding box center [281, 260] width 70 height 30
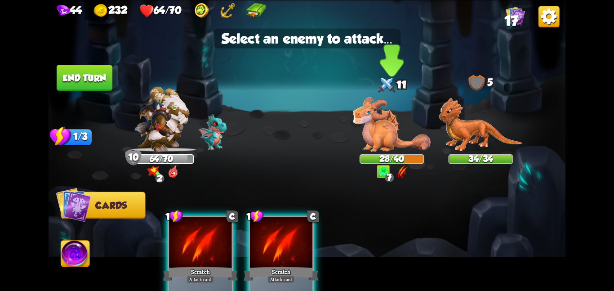
click at [377, 123] on img at bounding box center [392, 124] width 78 height 54
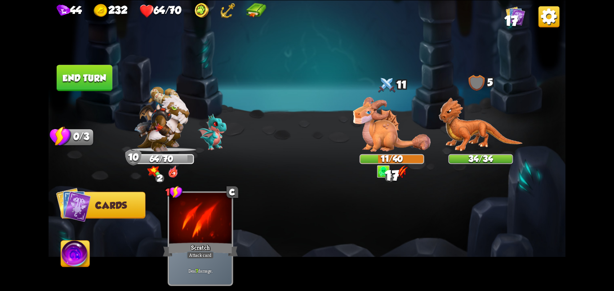
click at [86, 81] on button "End turn" at bounding box center [85, 78] width 56 height 26
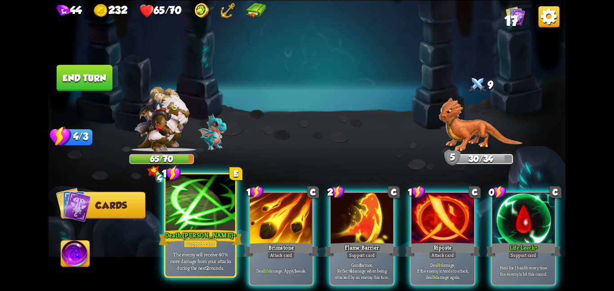
click at [196, 227] on div at bounding box center [200, 203] width 70 height 58
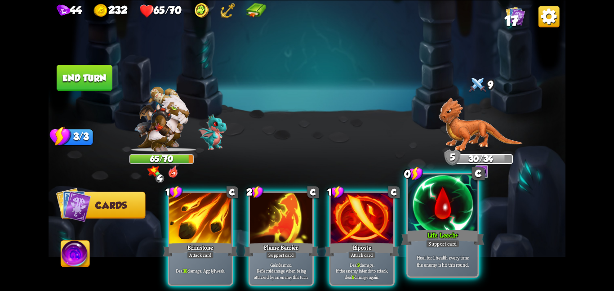
click at [453, 248] on div "Heal for 1 health every time the enemy is hit this round." at bounding box center [443, 260] width 70 height 30
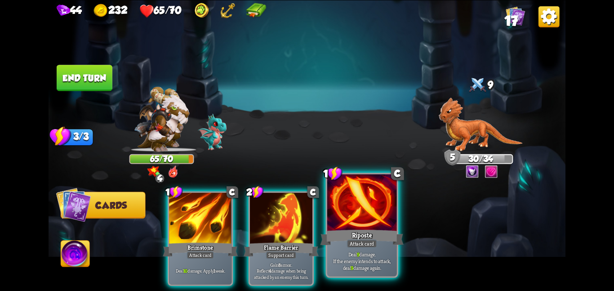
click at [362, 233] on div "Riposte" at bounding box center [361, 237] width 83 height 18
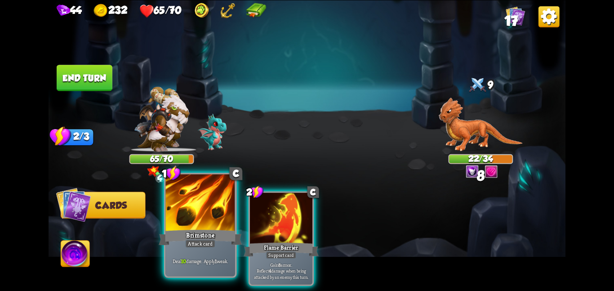
click at [195, 226] on div at bounding box center [200, 203] width 70 height 58
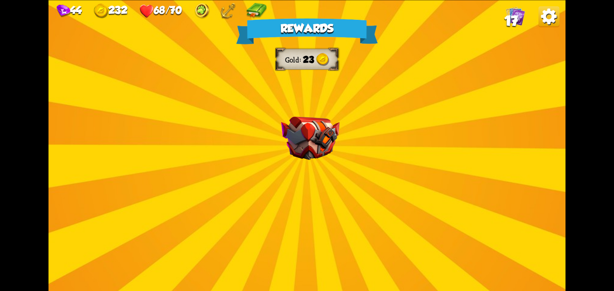
click at [340, 163] on div "Rewards Gold 23 Select a card 1 C Fire Breath Attack card Deal 6 damage to all …" at bounding box center [307, 145] width 517 height 291
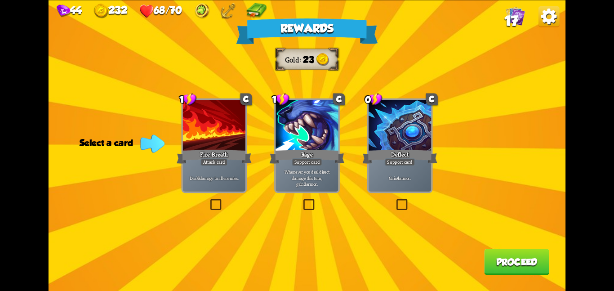
click at [204, 142] on div at bounding box center [214, 126] width 62 height 53
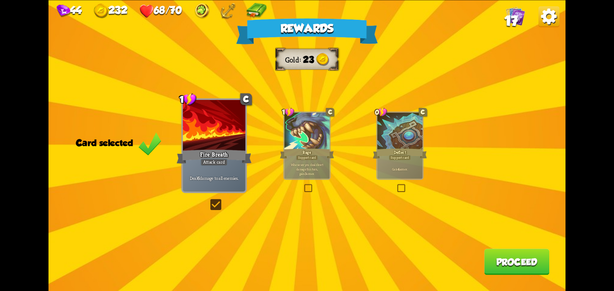
click at [511, 269] on button "Proceed" at bounding box center [516, 261] width 65 height 26
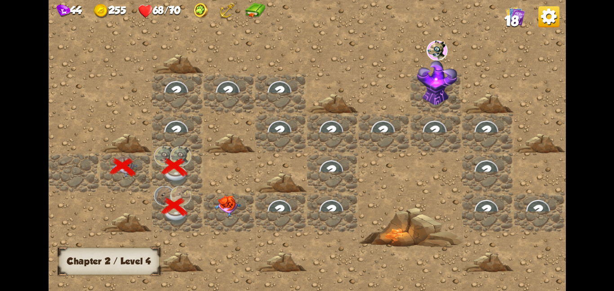
click at [239, 195] on img at bounding box center [228, 206] width 26 height 22
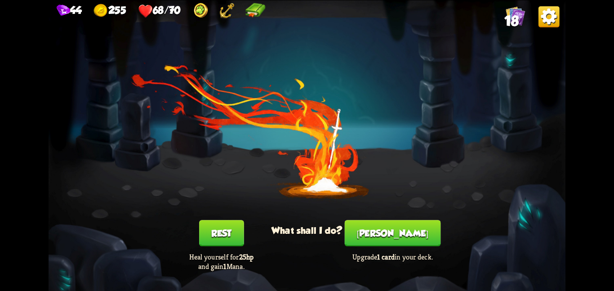
click at [401, 237] on button "Smith" at bounding box center [393, 233] width 96 height 26
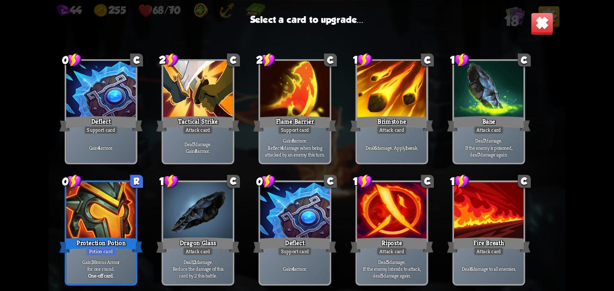
click at [205, 244] on div "Dragon Glass" at bounding box center [197, 244] width 83 height 18
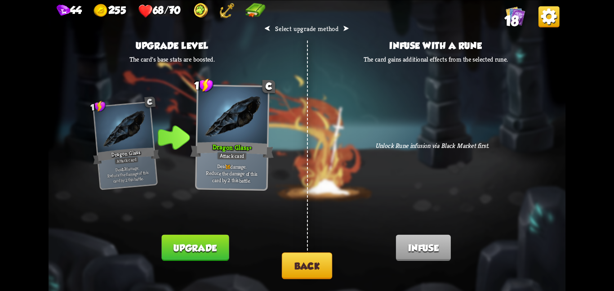
click at [204, 242] on button "Upgrade" at bounding box center [195, 247] width 67 height 26
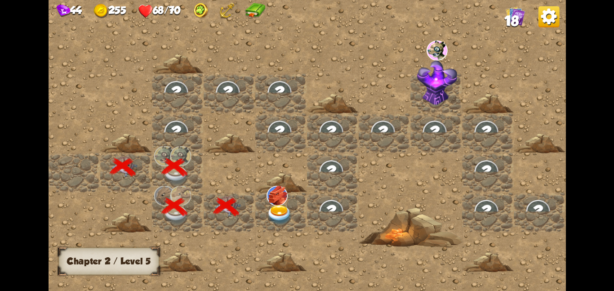
click at [285, 224] on div at bounding box center [281, 212] width 52 height 40
click at [279, 207] on img at bounding box center [279, 214] width 26 height 20
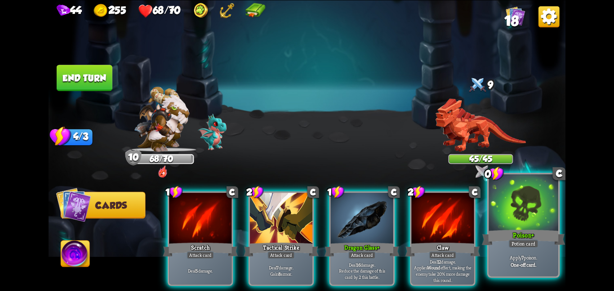
click at [504, 240] on div "Poison +" at bounding box center [523, 237] width 83 height 18
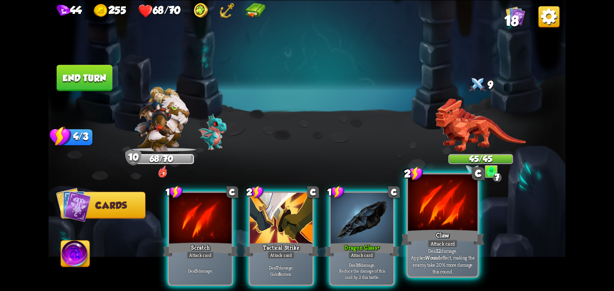
click at [441, 246] on div "Attack card" at bounding box center [442, 243] width 30 height 9
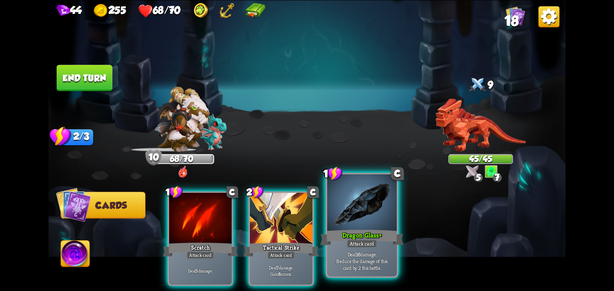
click at [368, 223] on div at bounding box center [362, 203] width 70 height 58
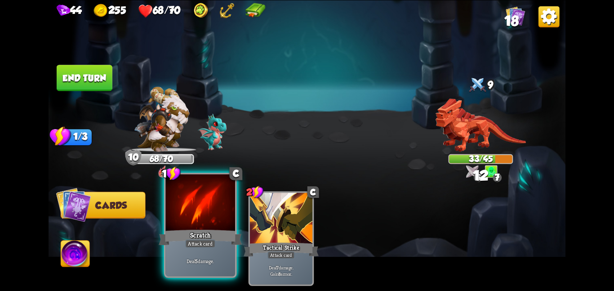
click at [186, 209] on div at bounding box center [200, 203] width 70 height 58
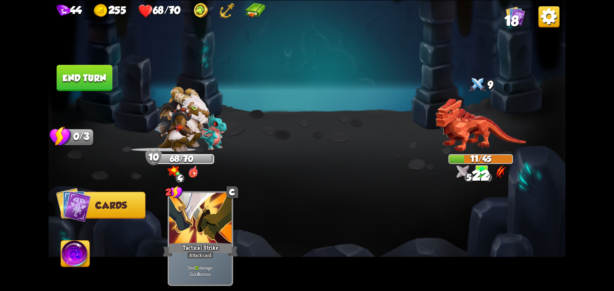
click at [86, 255] on img at bounding box center [75, 254] width 29 height 29
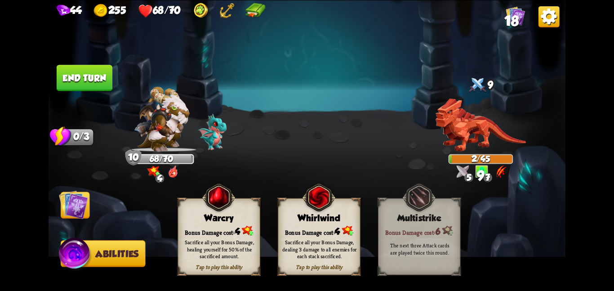
click at [291, 209] on div "Tap to play this ability Whirlwind Bonus Damage cost: 4 Sacrifice all your Bonu…" at bounding box center [319, 236] width 82 height 77
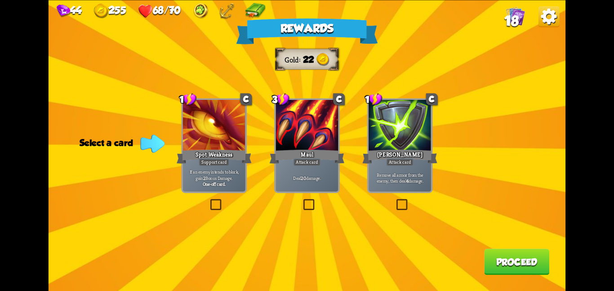
click at [363, 132] on div "Rewards Gold 22 Select a card 1 C Spot Weakness Support card If an enemy intend…" at bounding box center [307, 145] width 517 height 291
click at [419, 156] on div "[PERSON_NAME]" at bounding box center [399, 156] width 75 height 17
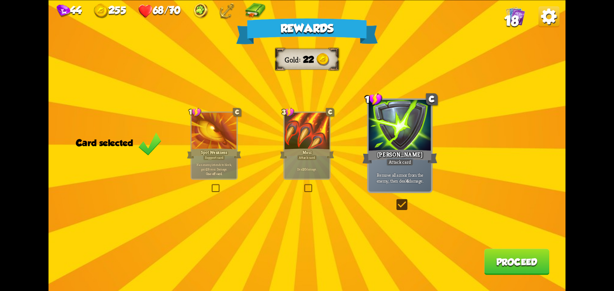
click at [498, 266] on button "Proceed" at bounding box center [516, 261] width 65 height 26
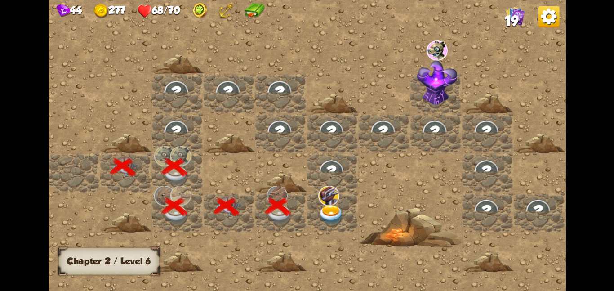
click at [319, 210] on img at bounding box center [331, 214] width 26 height 20
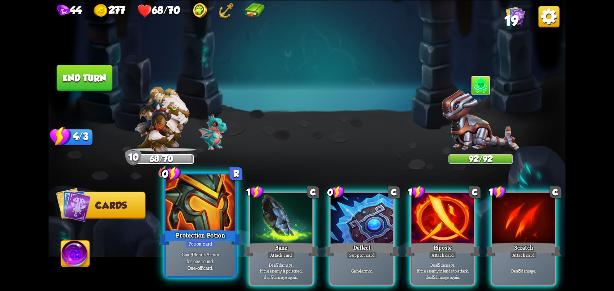
click at [197, 235] on div "Protection Potion" at bounding box center [200, 237] width 83 height 18
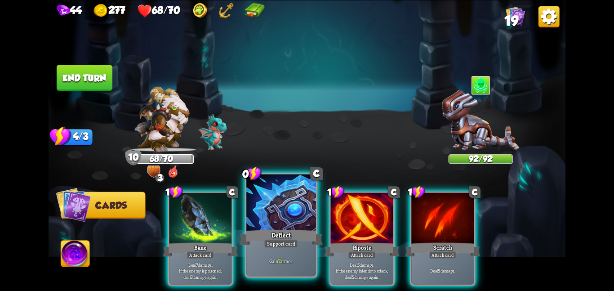
click at [264, 216] on div at bounding box center [281, 203] width 70 height 58
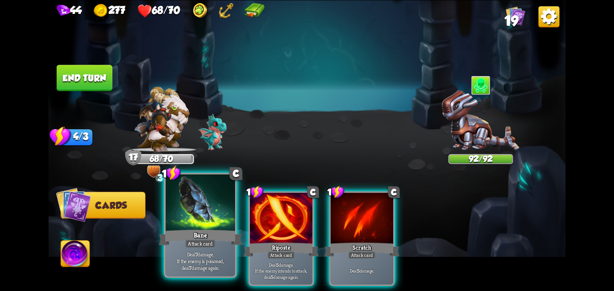
click at [209, 233] on div "Bane" at bounding box center [200, 237] width 83 height 18
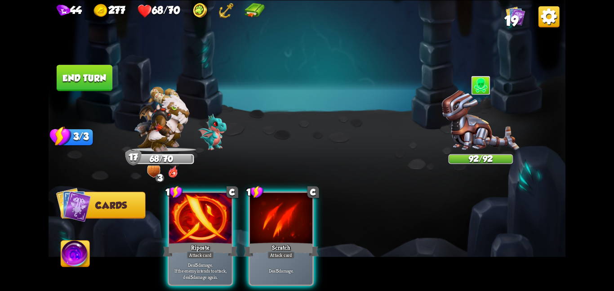
click at [209, 241] on div "Riposte" at bounding box center [200, 249] width 75 height 17
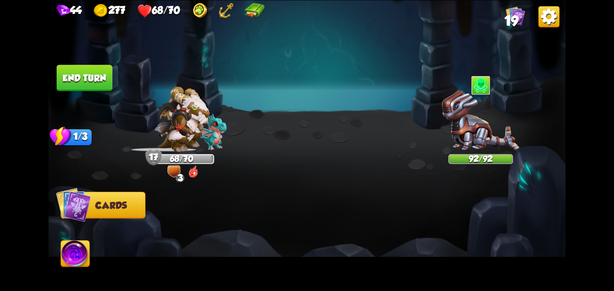
click at [209, 233] on div at bounding box center [358, 225] width 413 height 129
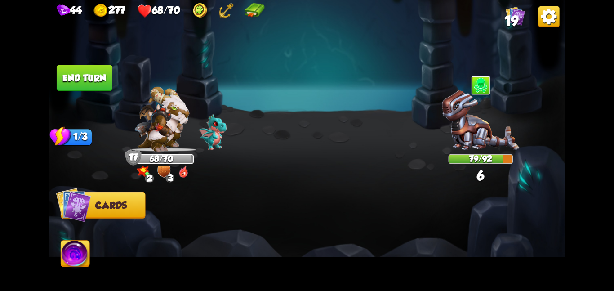
click at [73, 74] on button "End turn" at bounding box center [85, 78] width 56 height 26
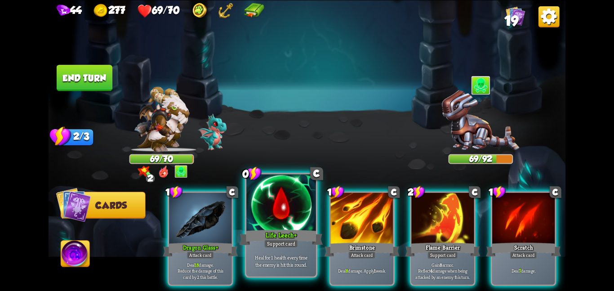
click at [284, 204] on div at bounding box center [281, 203] width 70 height 58
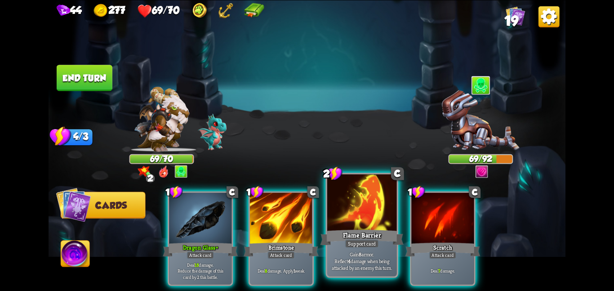
click at [340, 211] on div at bounding box center [362, 203] width 70 height 58
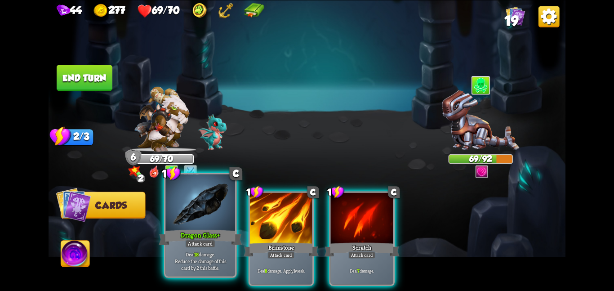
click at [215, 217] on div at bounding box center [200, 203] width 70 height 58
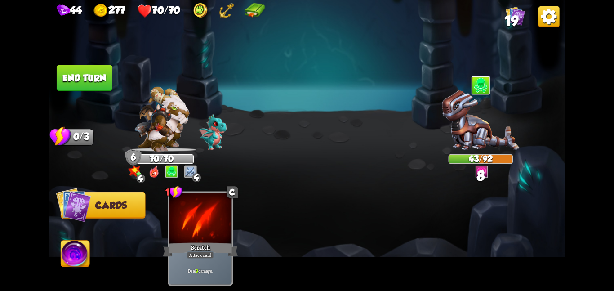
click at [98, 77] on button "End turn" at bounding box center [84, 78] width 56 height 27
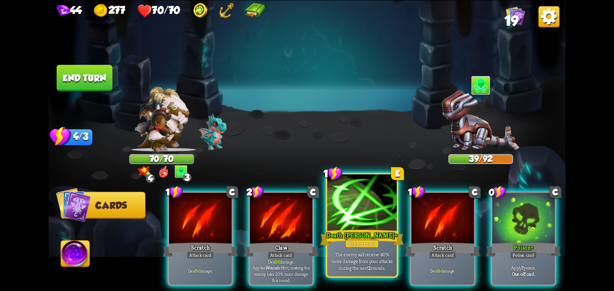
click at [333, 210] on div at bounding box center [362, 203] width 70 height 58
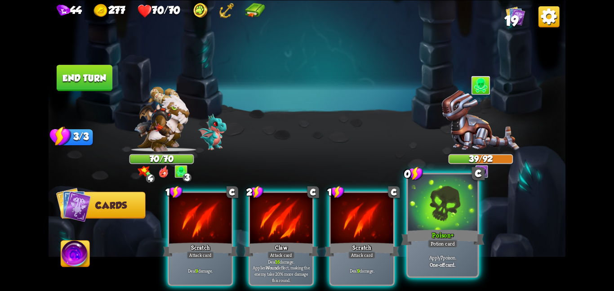
click at [435, 219] on div at bounding box center [443, 203] width 70 height 58
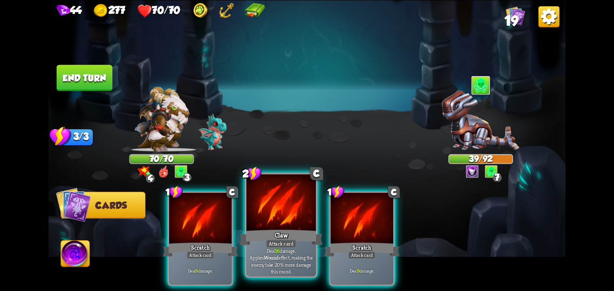
click at [297, 221] on div at bounding box center [281, 203] width 70 height 58
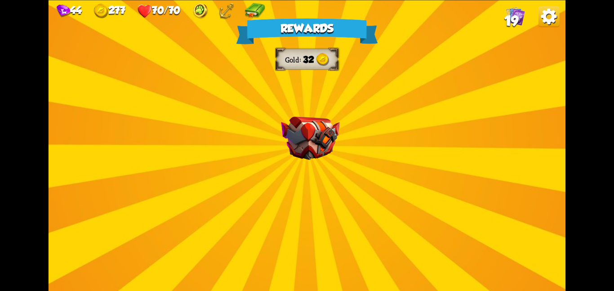
click at [297, 132] on img at bounding box center [310, 138] width 58 height 44
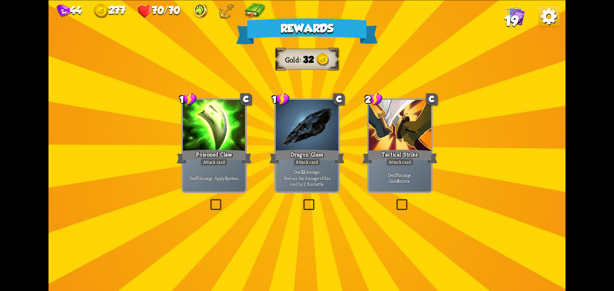
click at [185, 148] on div "Poisoned Claw" at bounding box center [214, 156] width 75 height 17
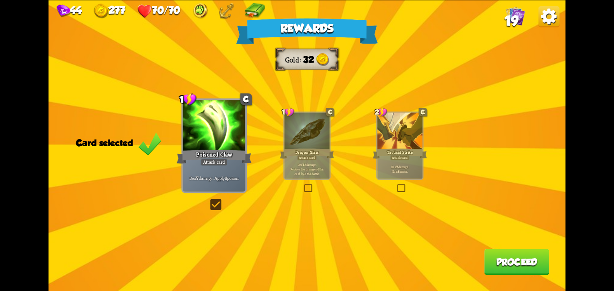
click at [489, 254] on button "Proceed" at bounding box center [516, 261] width 65 height 26
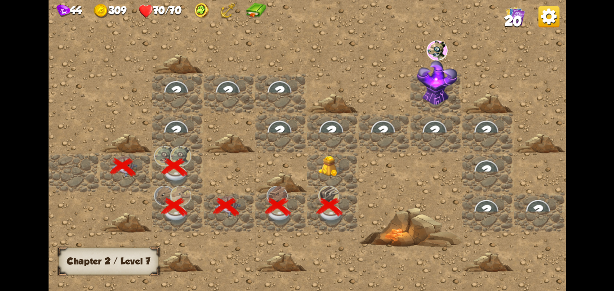
click at [320, 158] on img at bounding box center [331, 165] width 26 height 21
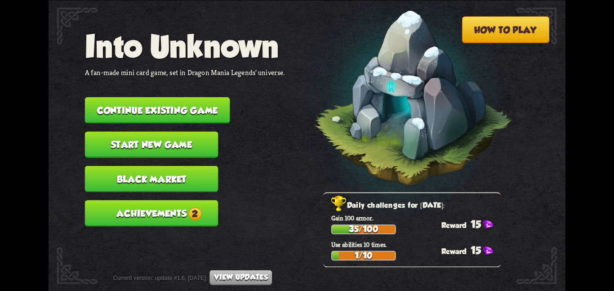
click at [162, 200] on button "Achievements 2" at bounding box center [151, 213] width 133 height 26
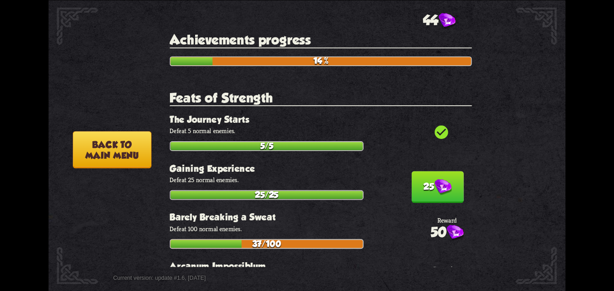
click at [411, 171] on button "25" at bounding box center [437, 187] width 52 height 32
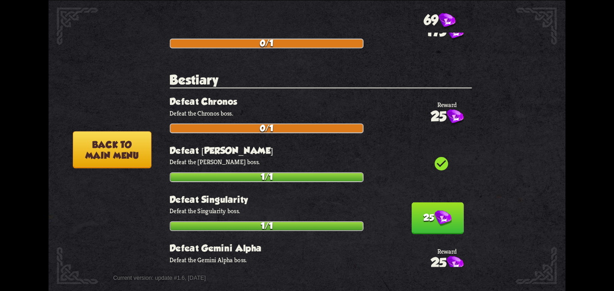
scroll to position [699, 0]
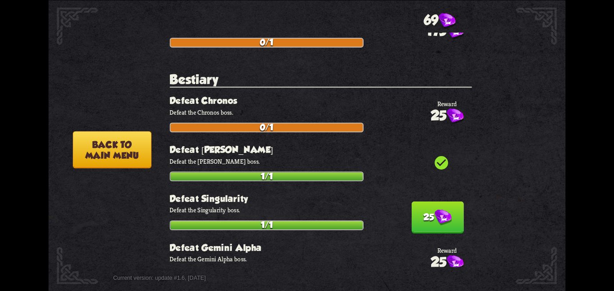
click at [411, 201] on button "25" at bounding box center [437, 217] width 52 height 32
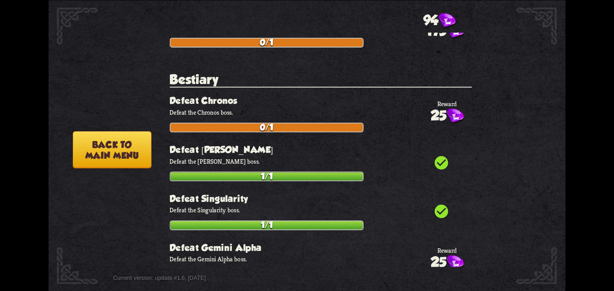
click at [110, 159] on button "Back to main menu" at bounding box center [112, 149] width 79 height 37
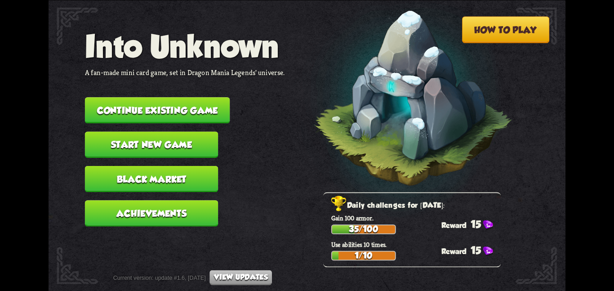
click at [199, 109] on button "Continue existing game" at bounding box center [157, 110] width 145 height 26
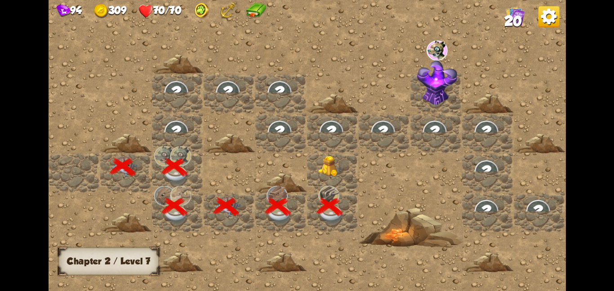
click at [329, 166] on img at bounding box center [331, 165] width 26 height 21
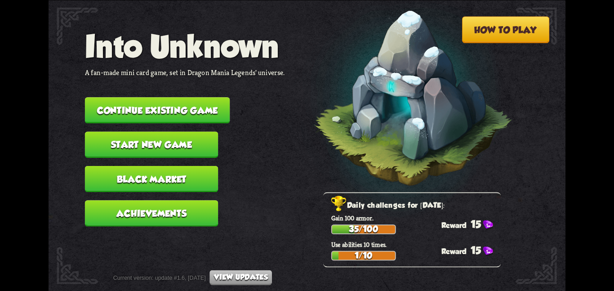
click at [202, 110] on button "Continue existing game" at bounding box center [157, 110] width 145 height 26
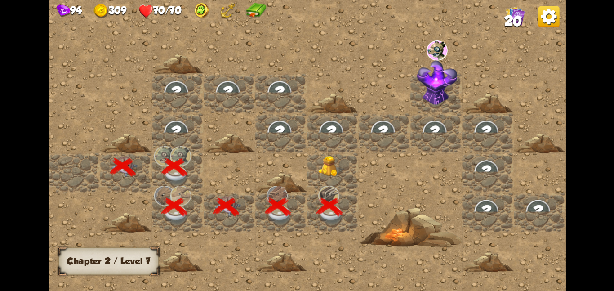
click at [338, 160] on img at bounding box center [331, 165] width 26 height 21
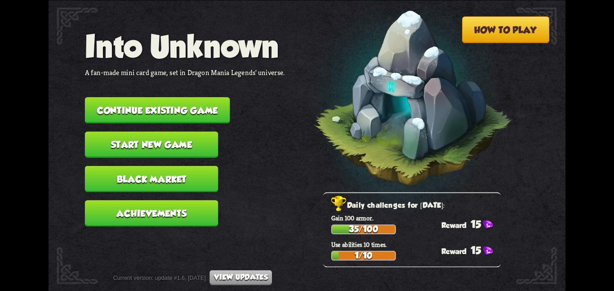
click at [203, 108] on button "Continue existing game" at bounding box center [157, 110] width 145 height 26
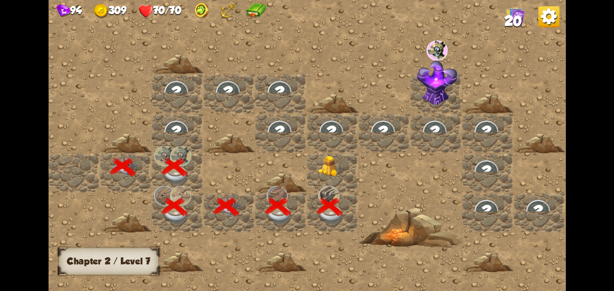
click at [326, 169] on img at bounding box center [331, 165] width 26 height 21
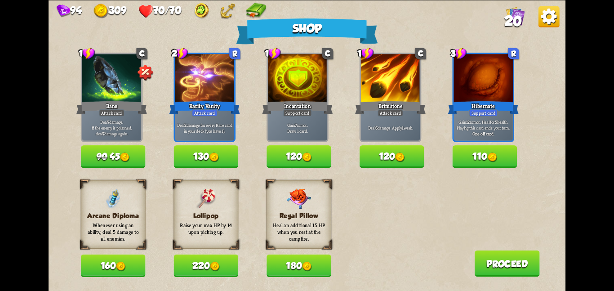
click at [287, 259] on button "180" at bounding box center [298, 265] width 65 height 22
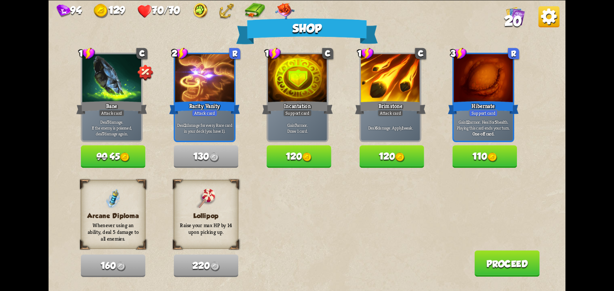
click at [510, 264] on button "Proceed" at bounding box center [506, 263] width 65 height 26
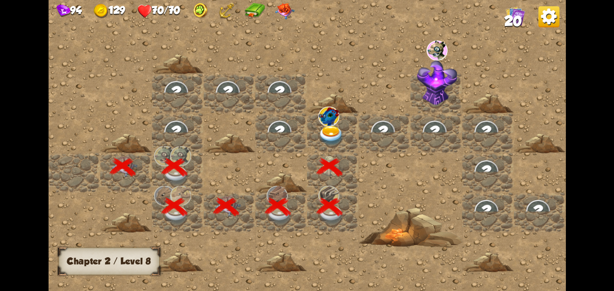
click at [334, 131] on img at bounding box center [331, 135] width 26 height 20
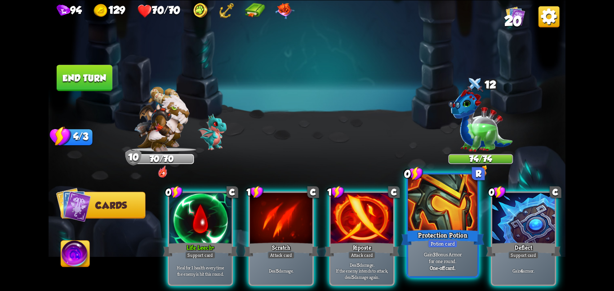
click at [430, 239] on div "Potion card" at bounding box center [443, 243] width 30 height 9
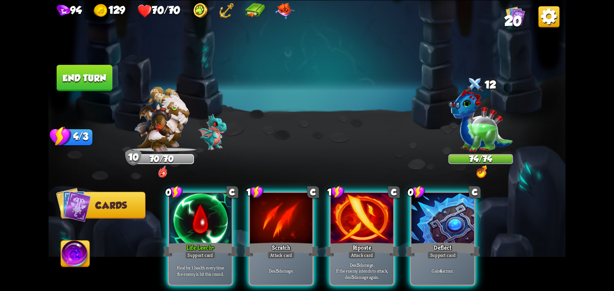
click at [430, 251] on div "Support card" at bounding box center [442, 255] width 31 height 8
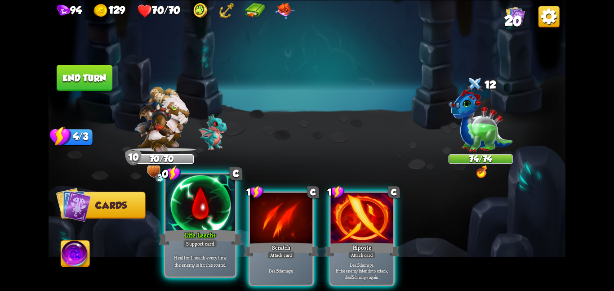
click at [196, 229] on div "Life Leech +" at bounding box center [200, 237] width 83 height 18
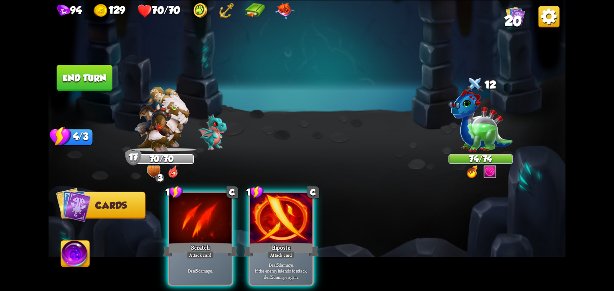
click at [196, 241] on div "Scratch" at bounding box center [200, 249] width 75 height 17
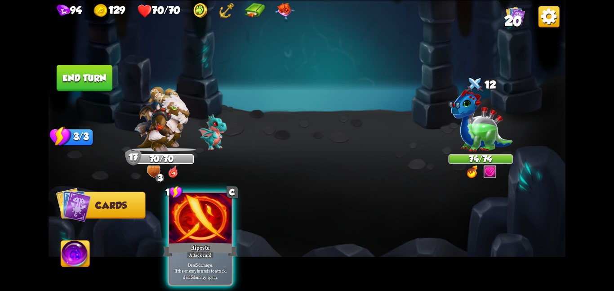
click at [196, 241] on div "Riposte" at bounding box center [200, 249] width 75 height 17
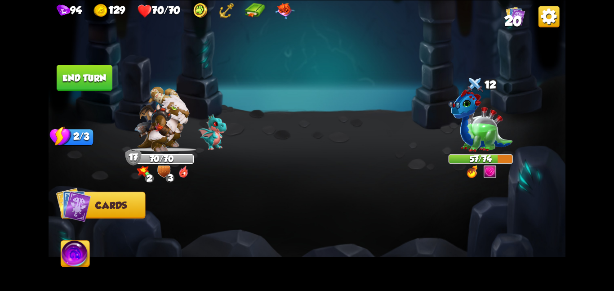
click at [73, 71] on button "End turn" at bounding box center [85, 78] width 56 height 26
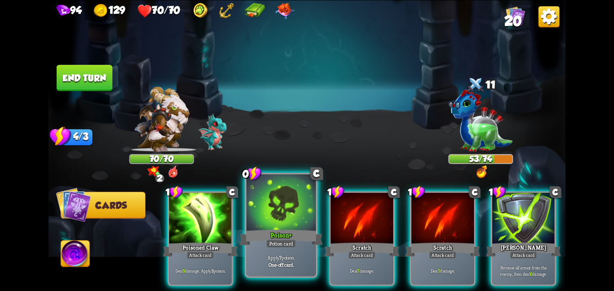
click at [249, 205] on div at bounding box center [281, 203] width 70 height 58
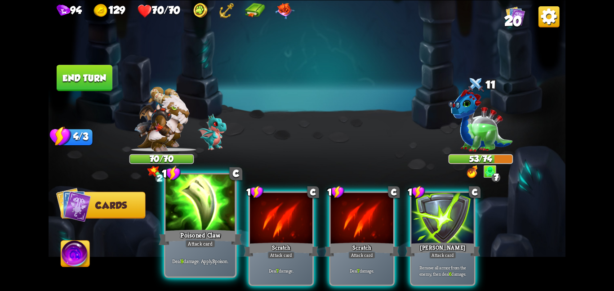
click at [216, 218] on div at bounding box center [200, 203] width 70 height 58
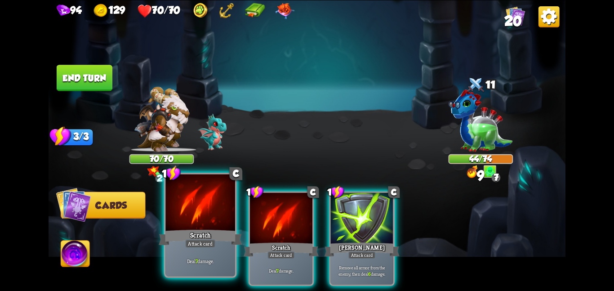
click at [200, 228] on div "Scratch" at bounding box center [200, 237] width 83 height 18
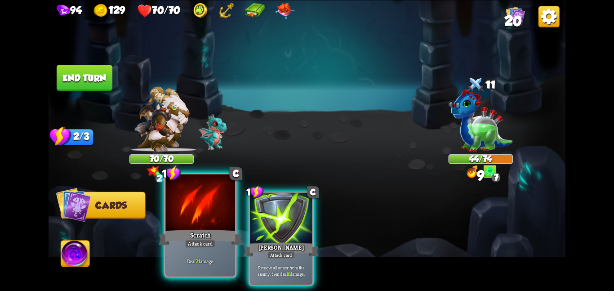
click at [200, 228] on div "Scratch" at bounding box center [200, 237] width 83 height 18
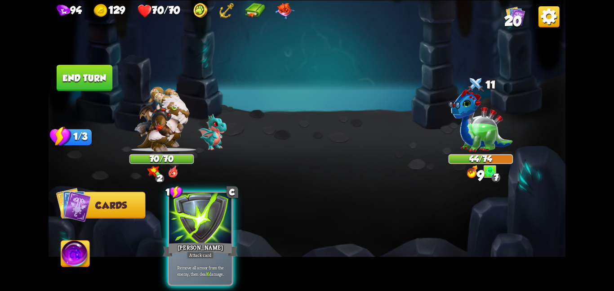
click at [200, 241] on div "[PERSON_NAME]" at bounding box center [200, 249] width 75 height 17
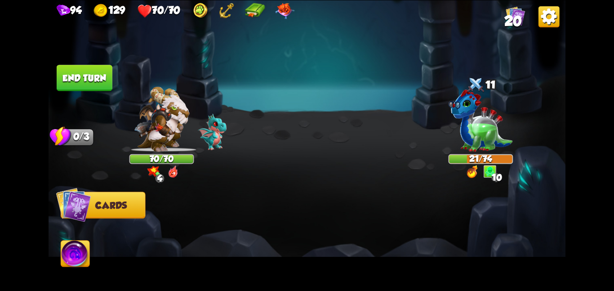
click at [69, 251] on img at bounding box center [75, 254] width 29 height 29
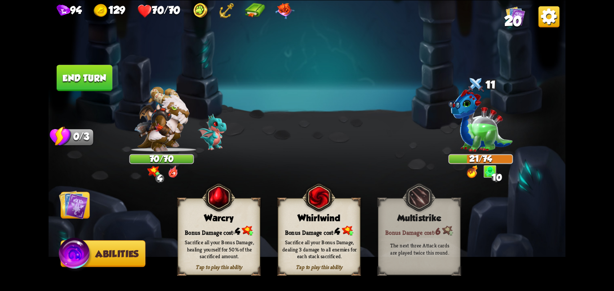
click at [328, 237] on div "Sacrifice all your Bonus Damage, dealing 3 damage to all enemies for each stack…" at bounding box center [319, 249] width 82 height 32
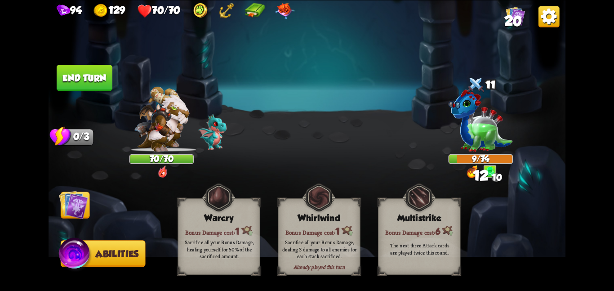
click at [69, 85] on button "End turn" at bounding box center [85, 78] width 56 height 26
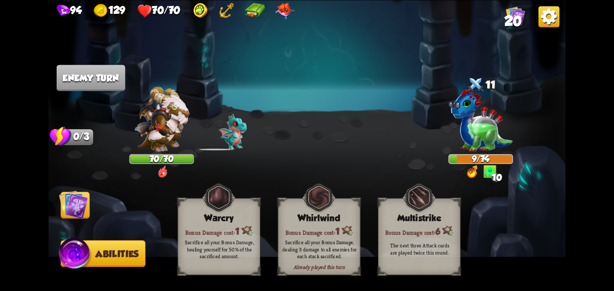
click at [86, 200] on img at bounding box center [73, 204] width 29 height 29
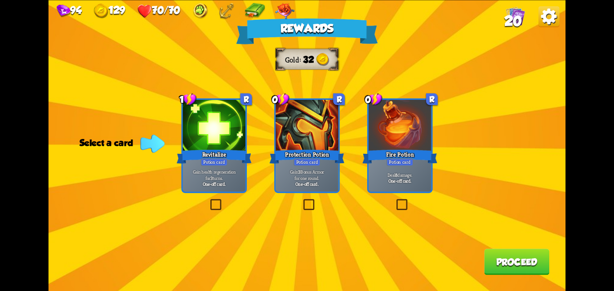
click at [198, 142] on div at bounding box center [214, 126] width 62 height 53
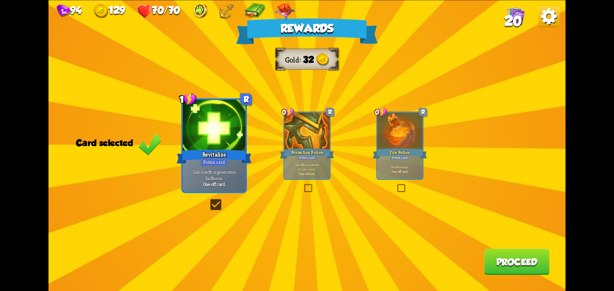
click at [492, 262] on button "Proceed" at bounding box center [516, 261] width 65 height 26
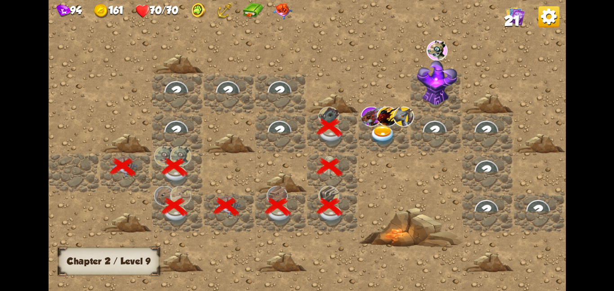
click at [372, 123] on img at bounding box center [371, 116] width 21 height 20
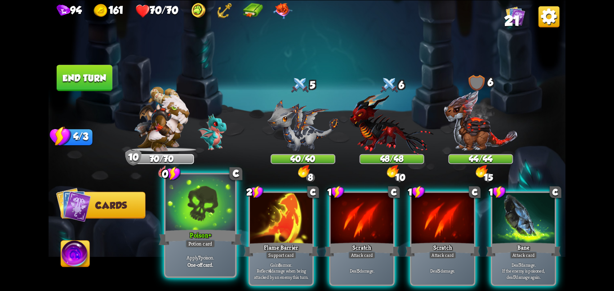
click at [221, 240] on div "Poison +" at bounding box center [200, 237] width 83 height 18
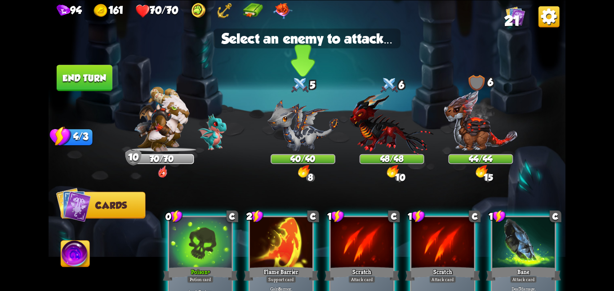
click at [284, 119] on img at bounding box center [302, 125] width 71 height 52
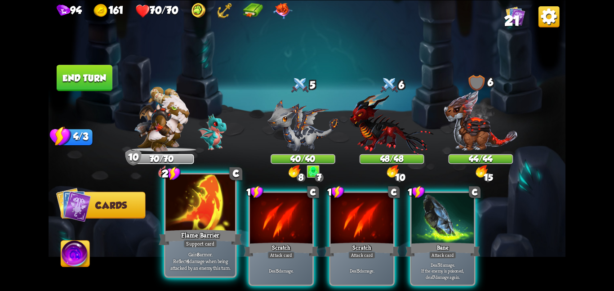
click at [197, 209] on div at bounding box center [200, 203] width 70 height 58
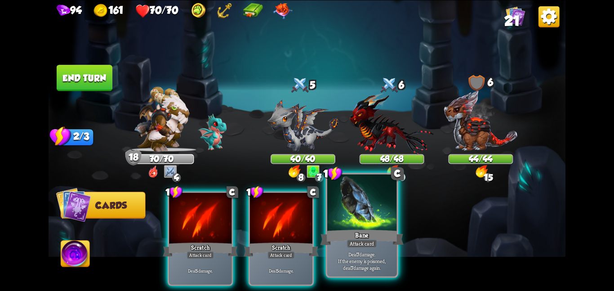
click at [350, 241] on div "Attack card" at bounding box center [362, 243] width 30 height 9
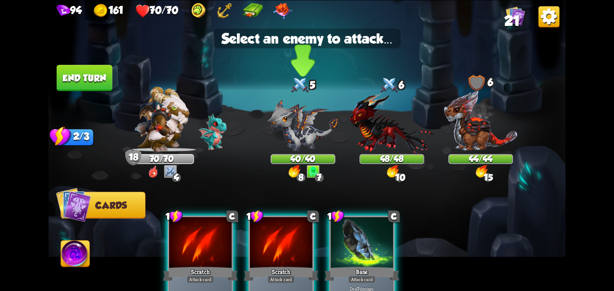
click at [305, 140] on img at bounding box center [302, 125] width 71 height 52
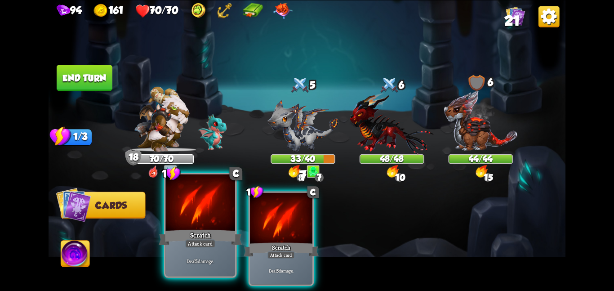
click at [214, 227] on div at bounding box center [200, 203] width 70 height 58
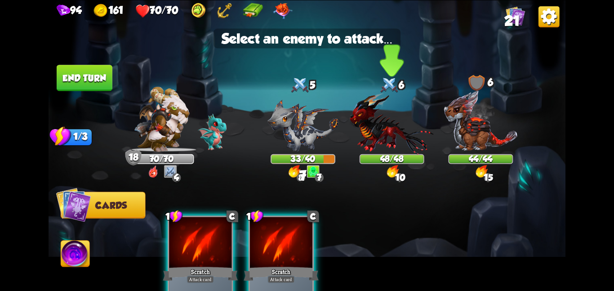
click at [376, 127] on img at bounding box center [392, 123] width 84 height 62
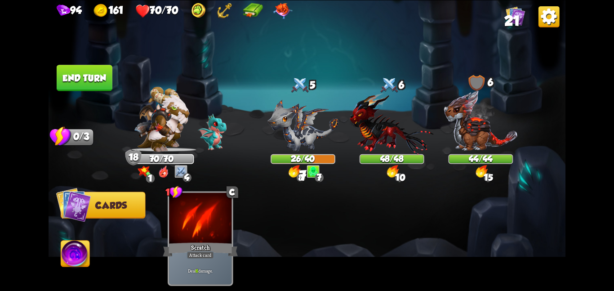
click at [100, 75] on button "End turn" at bounding box center [85, 78] width 56 height 26
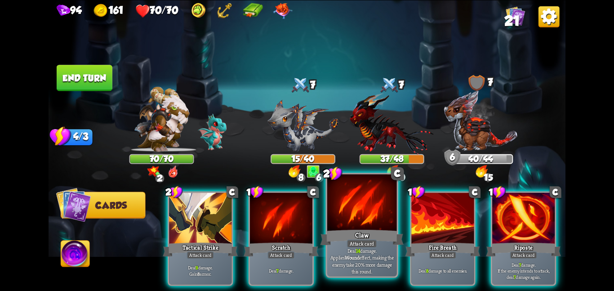
click at [382, 231] on div "Claw" at bounding box center [361, 237] width 83 height 18
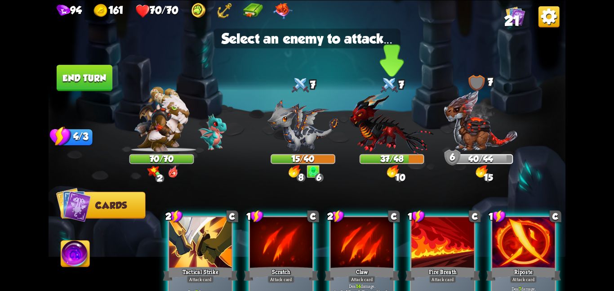
click at [381, 121] on img at bounding box center [392, 123] width 84 height 62
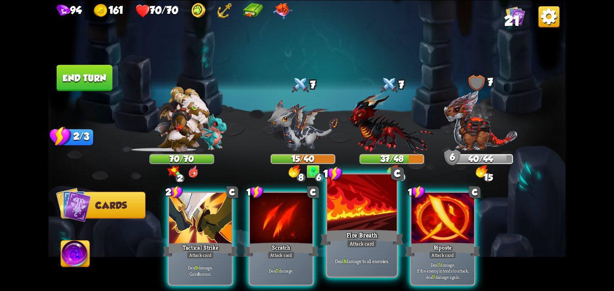
click at [343, 236] on div "Fire Breath" at bounding box center [361, 237] width 83 height 18
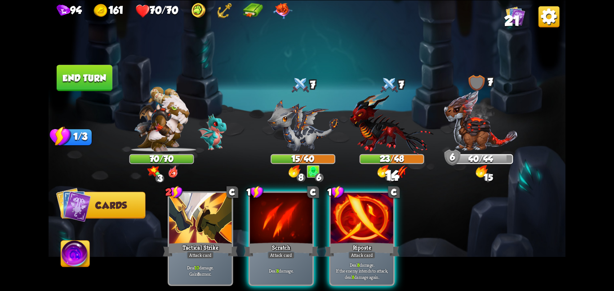
click at [343, 241] on div "Riposte" at bounding box center [361, 249] width 75 height 17
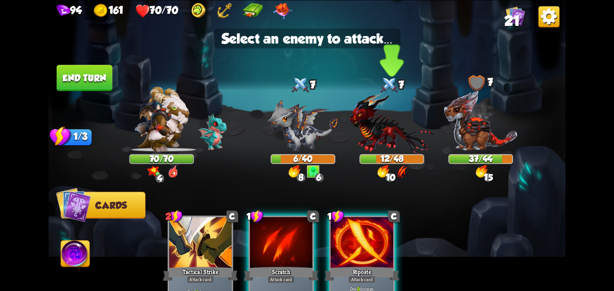
click at [387, 137] on img at bounding box center [392, 123] width 84 height 62
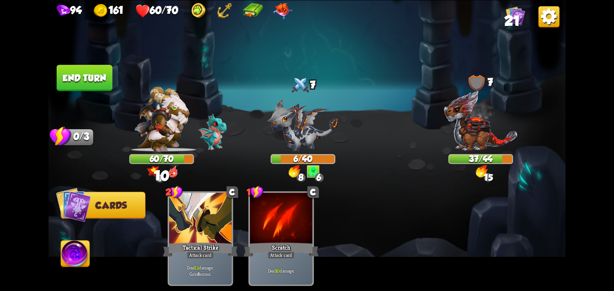
click at [71, 73] on button "End turn" at bounding box center [85, 78] width 56 height 26
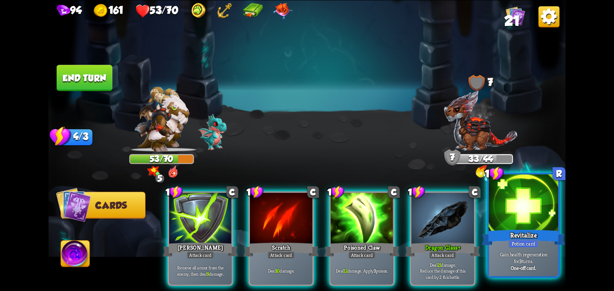
click at [518, 214] on div at bounding box center [523, 203] width 70 height 58
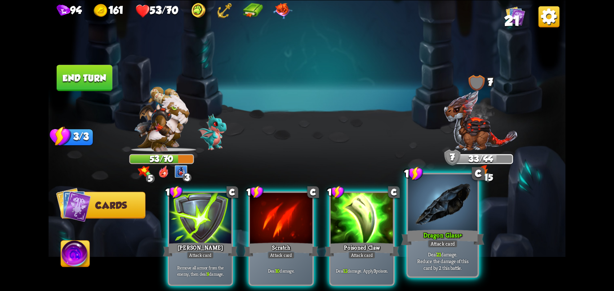
click at [461, 234] on b "+" at bounding box center [460, 234] width 3 height 9
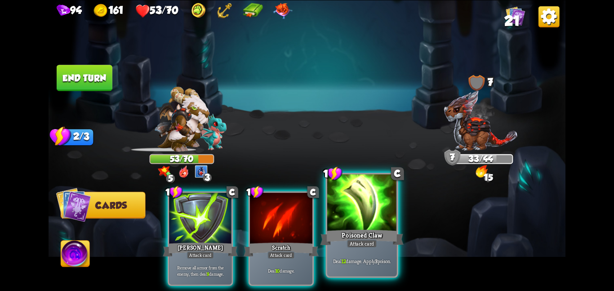
click at [390, 231] on div "Poisoned Claw" at bounding box center [361, 237] width 83 height 18
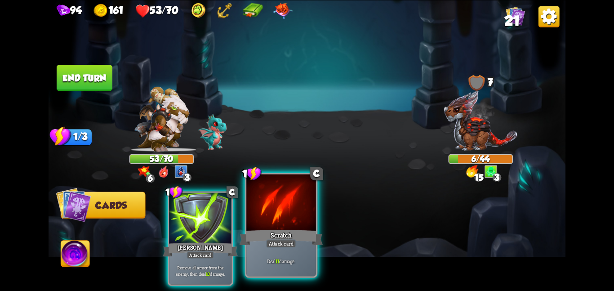
click at [290, 226] on div at bounding box center [281, 203] width 70 height 58
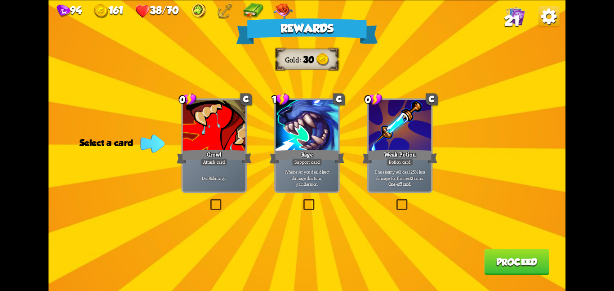
click at [373, 151] on div "Weak Potion" at bounding box center [399, 156] width 75 height 17
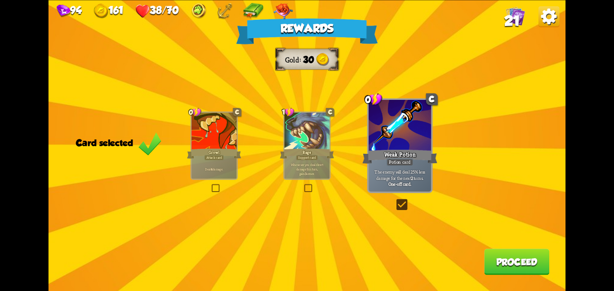
click at [373, 151] on div "Weak Potion" at bounding box center [399, 156] width 75 height 17
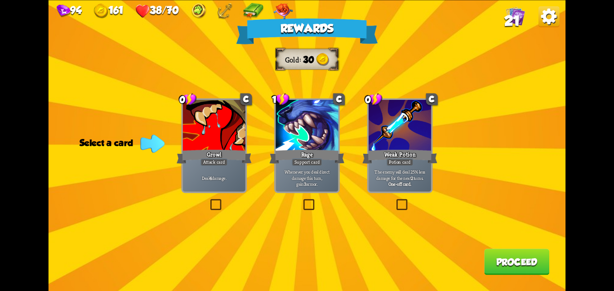
click at [384, 157] on div "Weak Potion" at bounding box center [399, 156] width 75 height 17
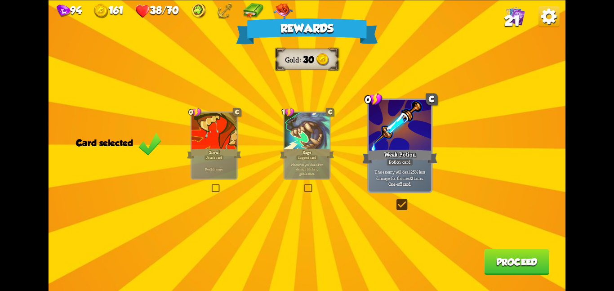
click at [521, 266] on button "Proceed" at bounding box center [516, 261] width 65 height 26
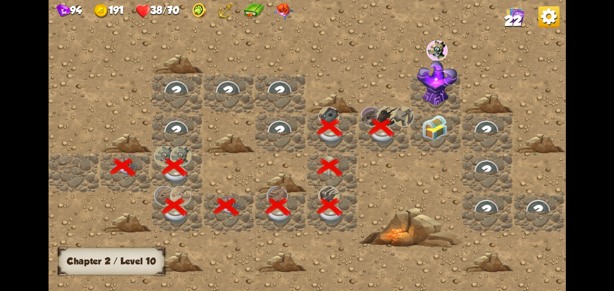
click at [429, 125] on img at bounding box center [434, 128] width 26 height 26
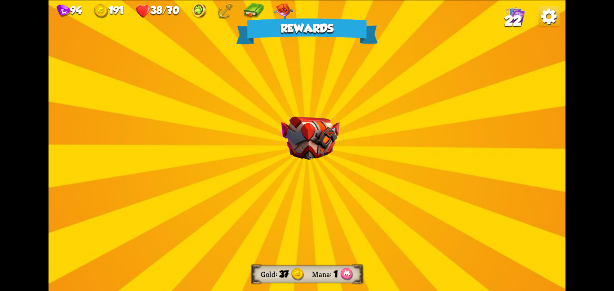
click at [276, 150] on div "Rewards Gold 37 Mana 1 Select a card 1 R Seeing Red Support card Gain 2 stamina…" at bounding box center [307, 145] width 517 height 291
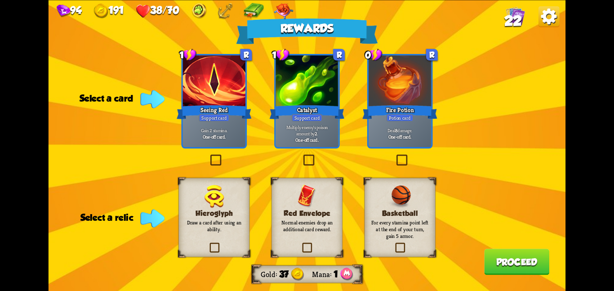
click at [296, 120] on div "Support card" at bounding box center [307, 118] width 31 height 8
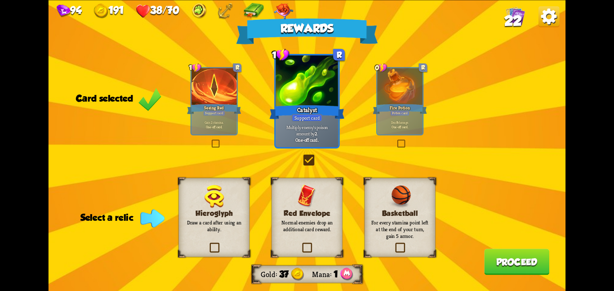
click at [400, 216] on div "Basketball For every stamina point left at the end of your turn, gain 5 armor." at bounding box center [399, 216] width 71 height 79
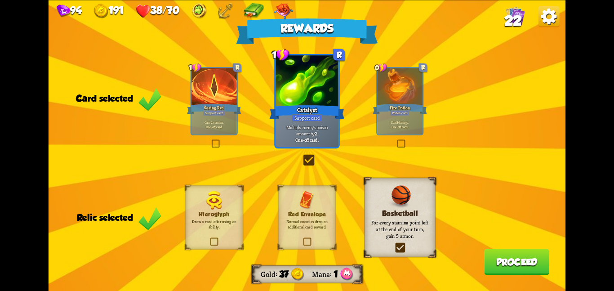
click at [518, 273] on button "Proceed" at bounding box center [516, 261] width 65 height 26
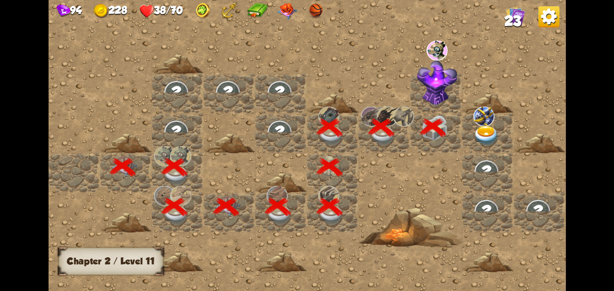
scroll to position [0, 173]
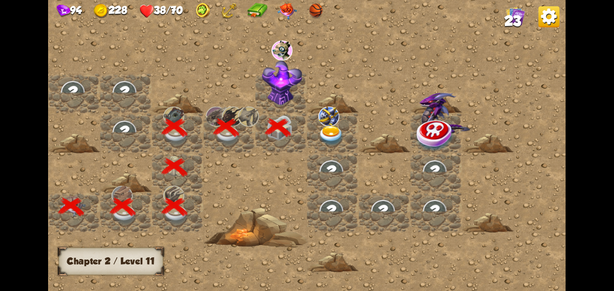
click at [284, 87] on img at bounding box center [281, 82] width 40 height 45
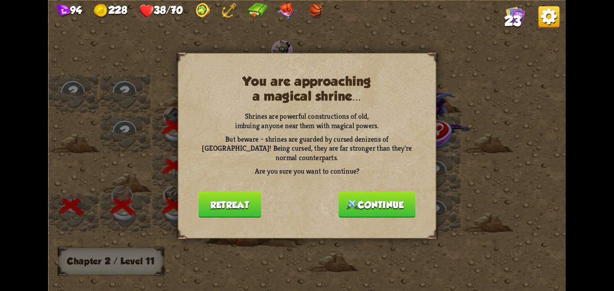
click at [371, 191] on button "Continue" at bounding box center [376, 204] width 77 height 26
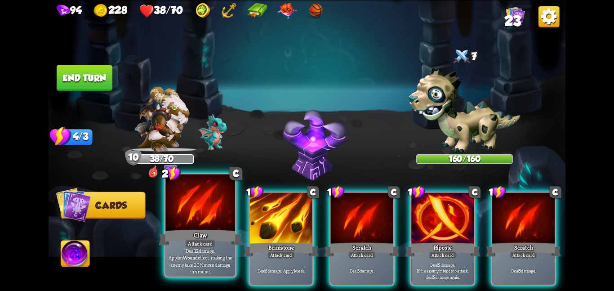
click at [203, 224] on div at bounding box center [200, 203] width 70 height 58
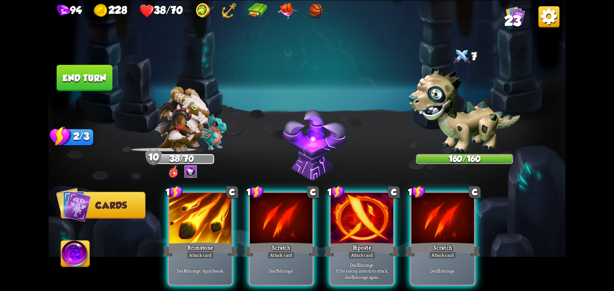
click at [203, 224] on div at bounding box center [200, 218] width 62 height 53
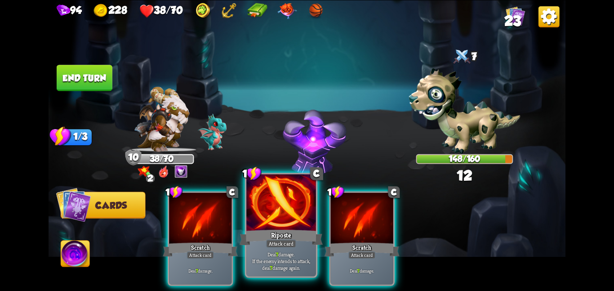
click at [292, 235] on div "Riposte" at bounding box center [280, 237] width 83 height 18
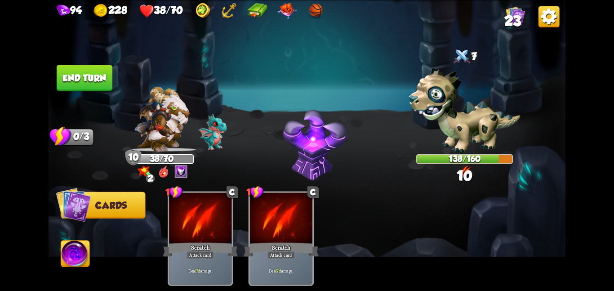
click at [97, 67] on button "End turn" at bounding box center [85, 78] width 56 height 26
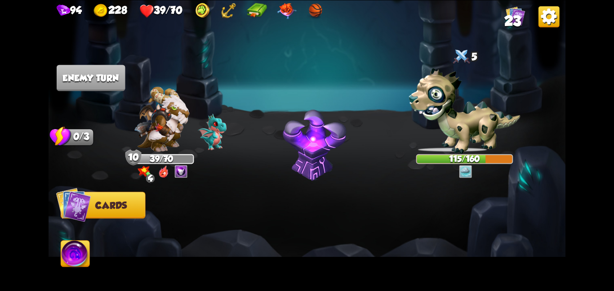
click at [127, 69] on img at bounding box center [307, 145] width 517 height 291
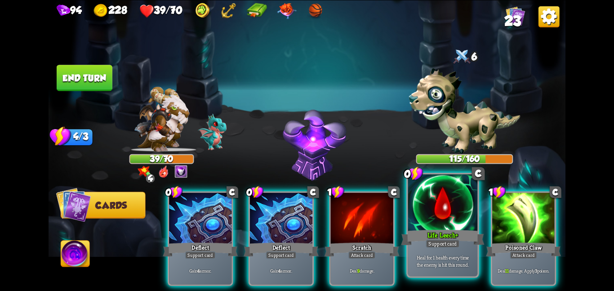
click at [455, 206] on div at bounding box center [443, 203] width 70 height 58
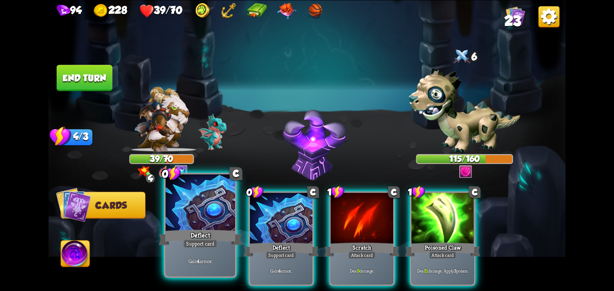
click at [214, 216] on div at bounding box center [200, 203] width 70 height 58
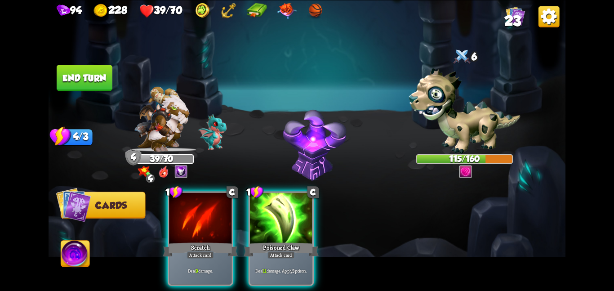
click at [214, 216] on div at bounding box center [200, 218] width 62 height 53
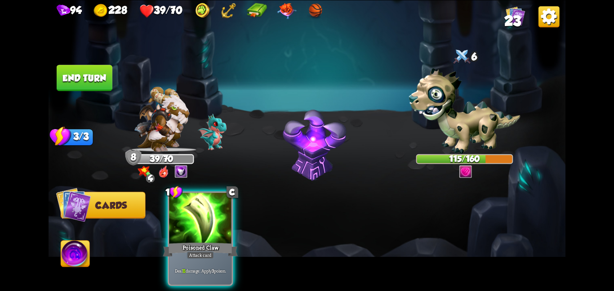
click at [214, 216] on div at bounding box center [200, 218] width 62 height 53
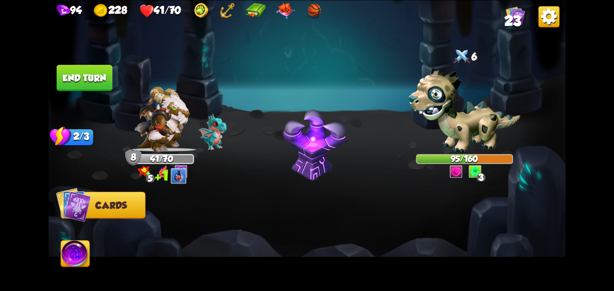
click at [84, 75] on button "End turn" at bounding box center [85, 78] width 56 height 26
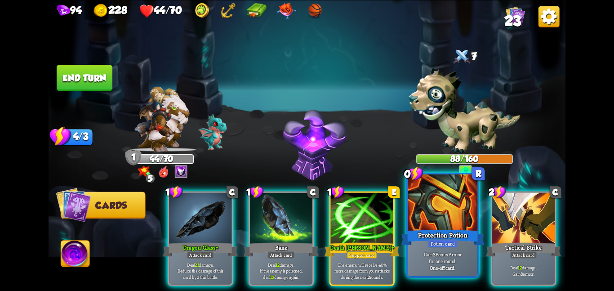
click at [417, 228] on div "Protection Potion" at bounding box center [442, 237] width 83 height 18
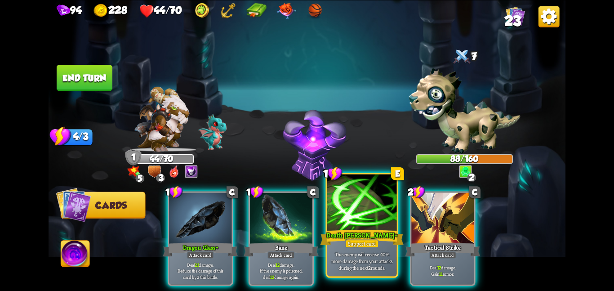
click at [350, 233] on div "Death Mark +" at bounding box center [361, 237] width 83 height 18
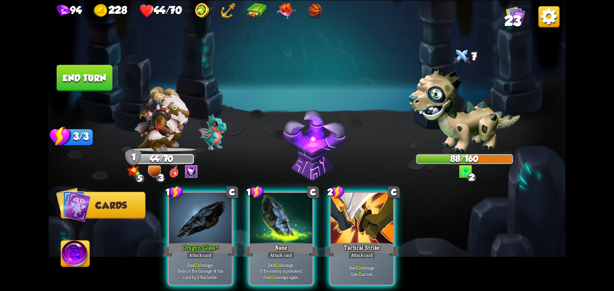
click at [350, 241] on div "Tactical Strike" at bounding box center [361, 249] width 75 height 17
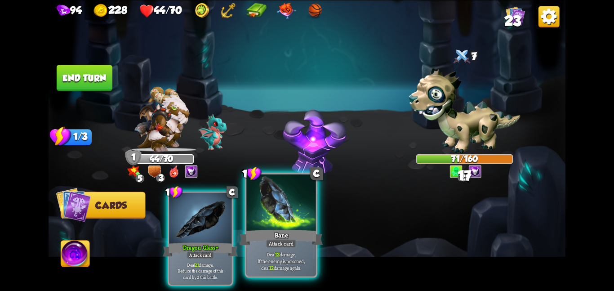
click at [268, 221] on div at bounding box center [281, 203] width 70 height 58
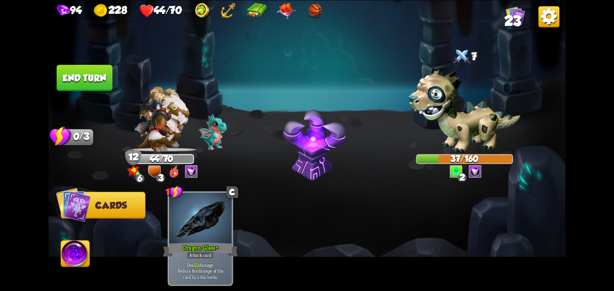
click at [59, 71] on button "End turn" at bounding box center [85, 78] width 56 height 26
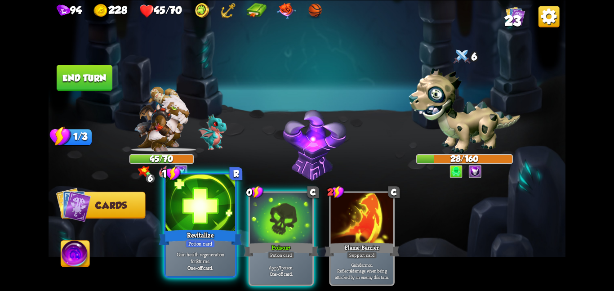
click at [222, 210] on div at bounding box center [200, 203] width 70 height 58
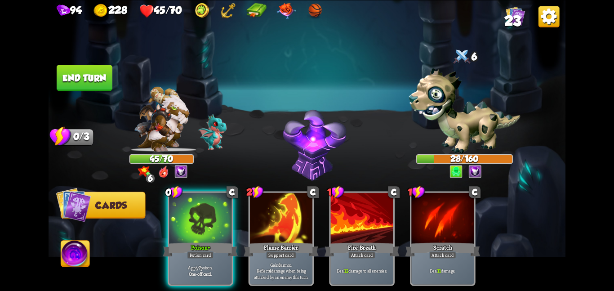
click at [222, 210] on div at bounding box center [200, 218] width 62 height 53
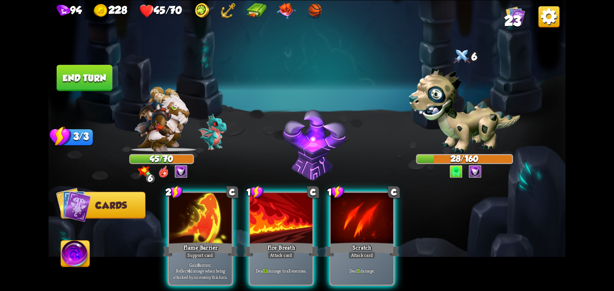
click at [222, 210] on div at bounding box center [200, 218] width 62 height 53
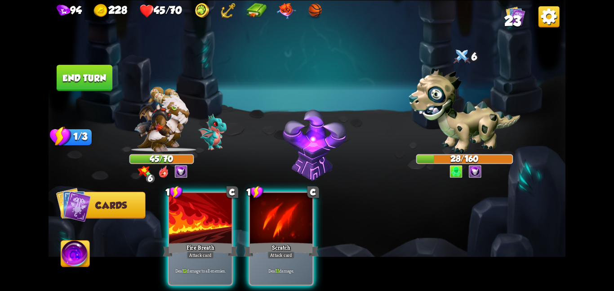
click at [222, 210] on div at bounding box center [200, 218] width 62 height 53
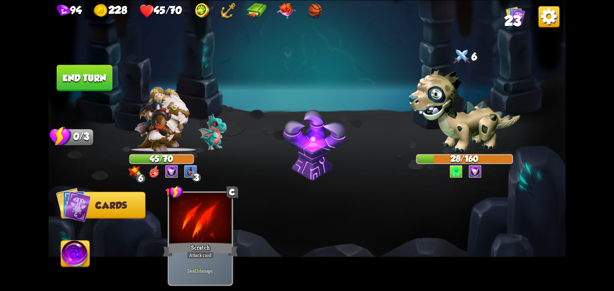
click at [222, 210] on div at bounding box center [200, 218] width 62 height 53
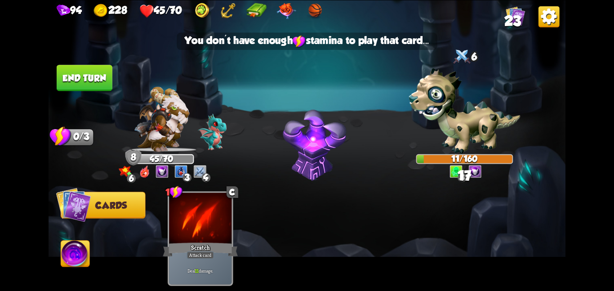
click at [72, 73] on button "End turn" at bounding box center [85, 78] width 56 height 26
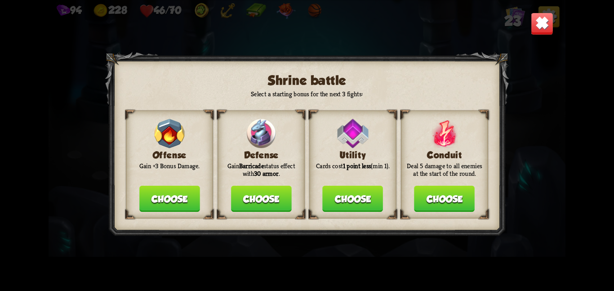
click at [267, 189] on button "Choose" at bounding box center [261, 199] width 61 height 26
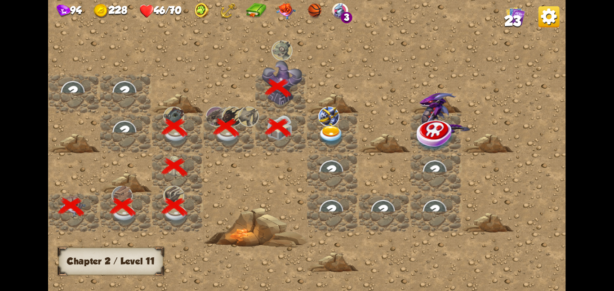
click at [320, 140] on img at bounding box center [331, 135] width 26 height 20
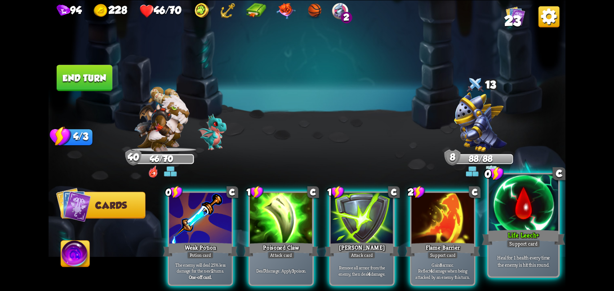
click at [500, 228] on div "Life Leech +" at bounding box center [523, 237] width 83 height 18
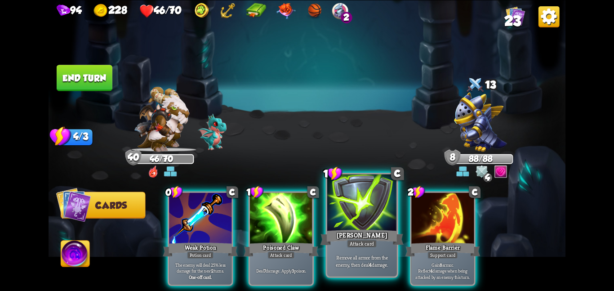
click at [355, 216] on div at bounding box center [362, 203] width 70 height 58
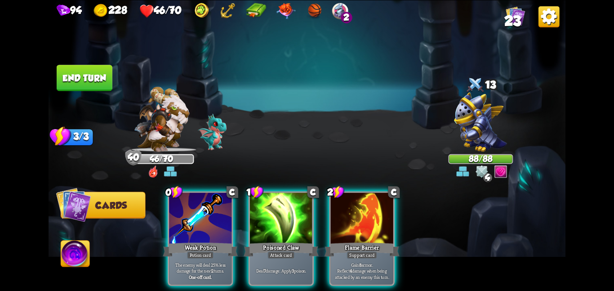
click at [355, 216] on div at bounding box center [362, 218] width 62 height 53
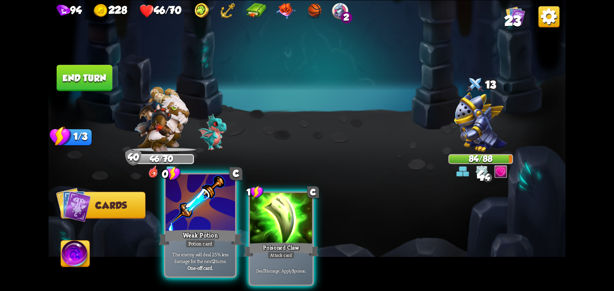
click at [202, 214] on div at bounding box center [200, 203] width 70 height 58
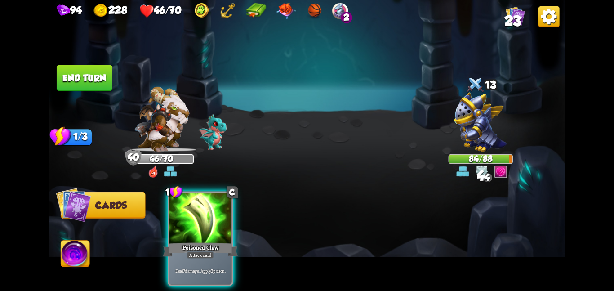
click at [202, 214] on div at bounding box center [200, 218] width 62 height 53
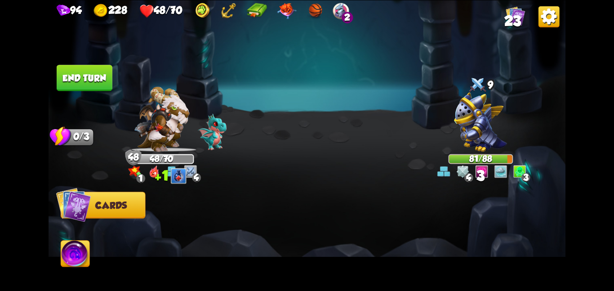
click at [91, 85] on button "End turn" at bounding box center [85, 78] width 56 height 26
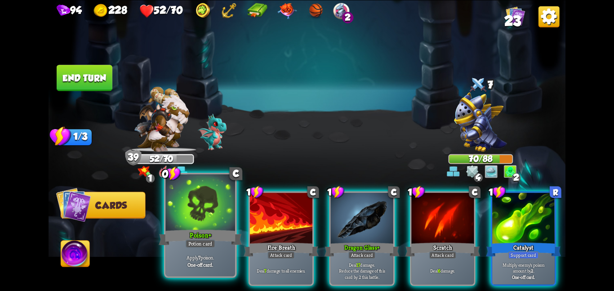
click at [203, 200] on div at bounding box center [200, 203] width 70 height 58
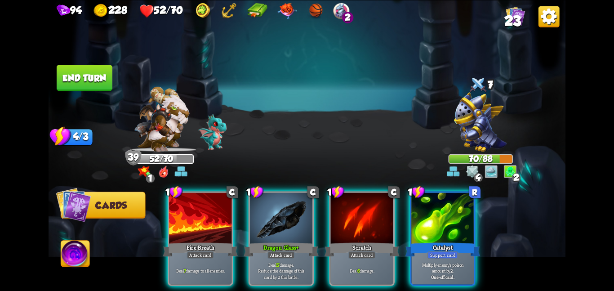
click at [203, 200] on div at bounding box center [200, 218] width 62 height 53
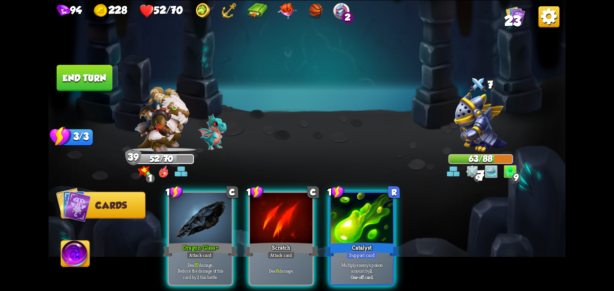
click at [203, 200] on div at bounding box center [200, 218] width 62 height 53
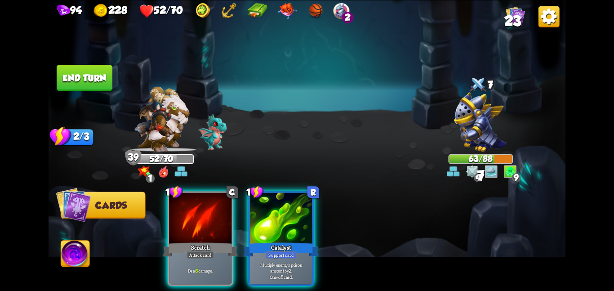
click at [203, 200] on div at bounding box center [200, 218] width 62 height 53
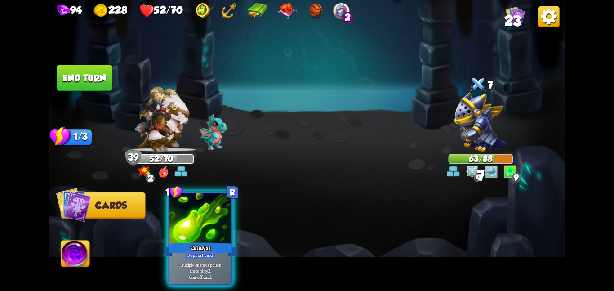
click at [203, 200] on div at bounding box center [200, 218] width 62 height 53
